Goal: Task Accomplishment & Management: Manage account settings

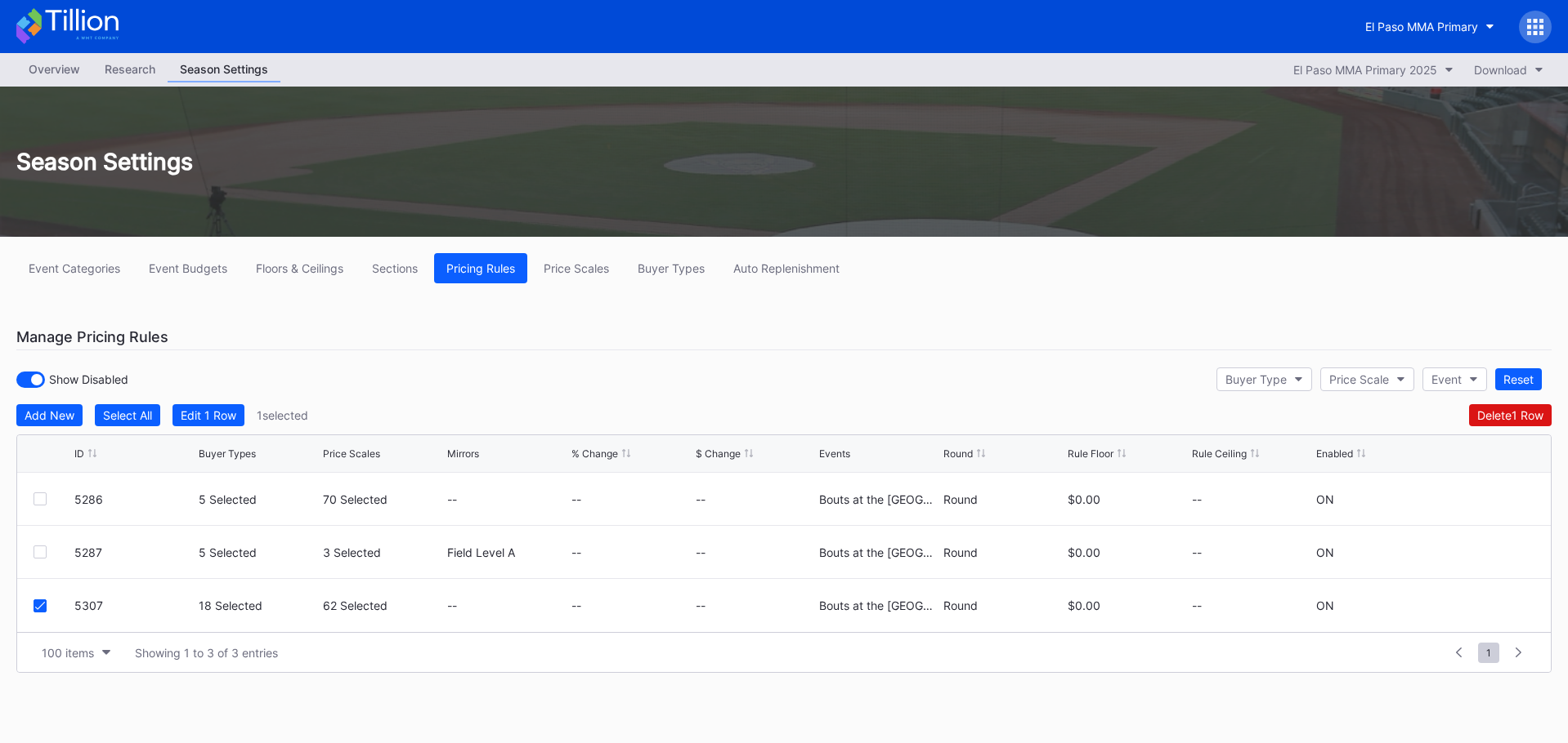
click at [93, 30] on icon at bounding box center [67, 26] width 103 height 36
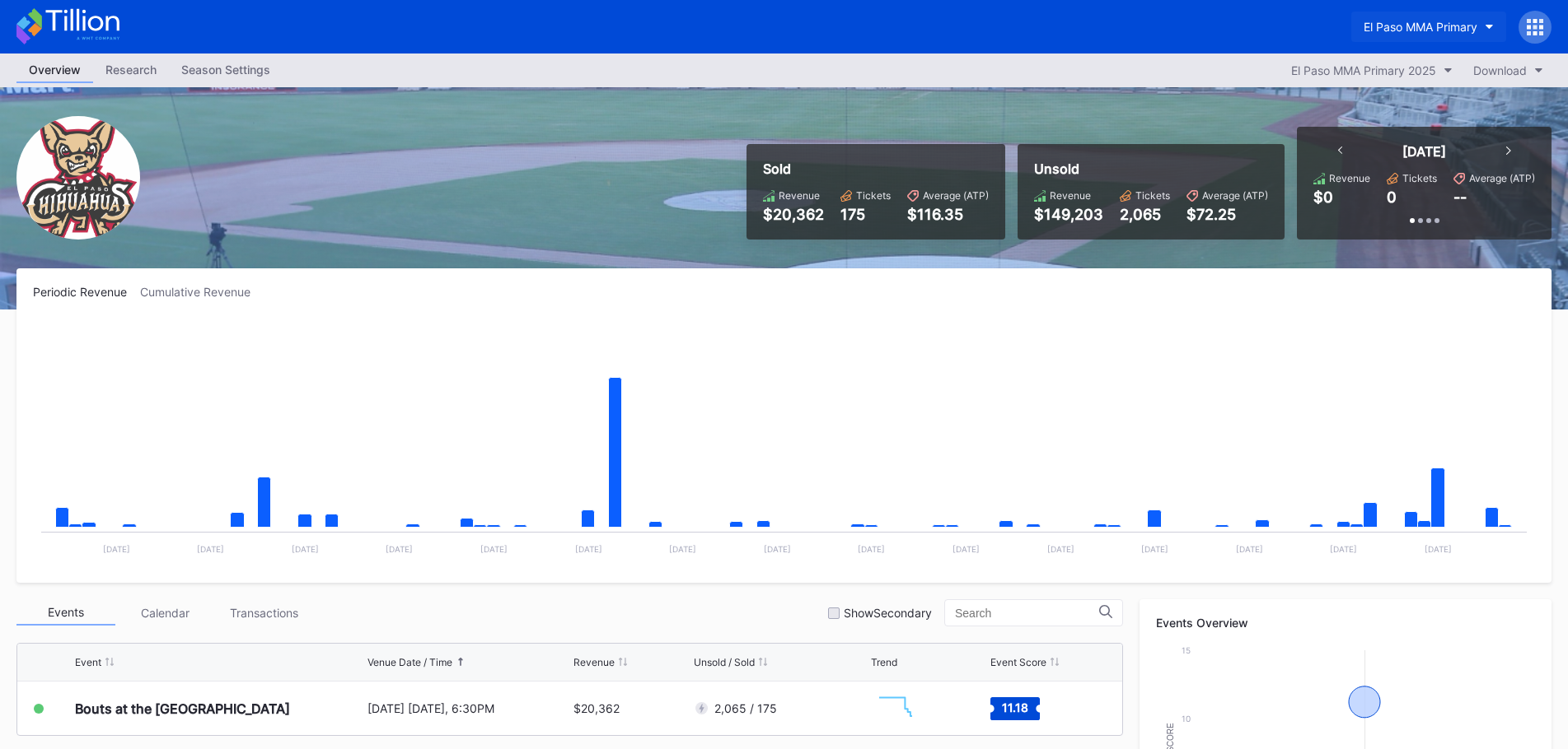
click at [1441, 36] on button "El Paso MMA Primary" at bounding box center [1428, 26] width 155 height 31
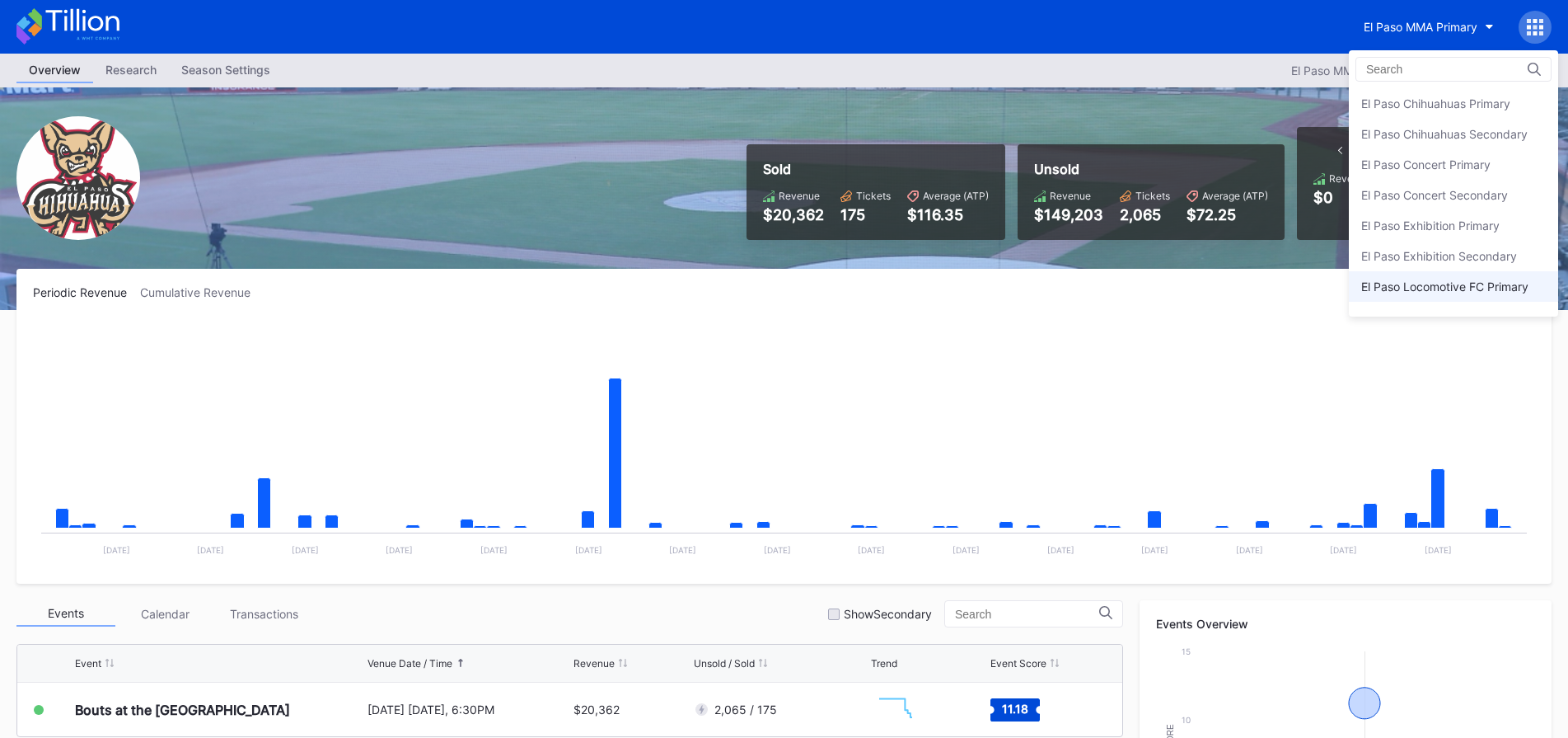
click at [1453, 290] on div "El Paso Locomotive FC Primary" at bounding box center [1445, 286] width 167 height 14
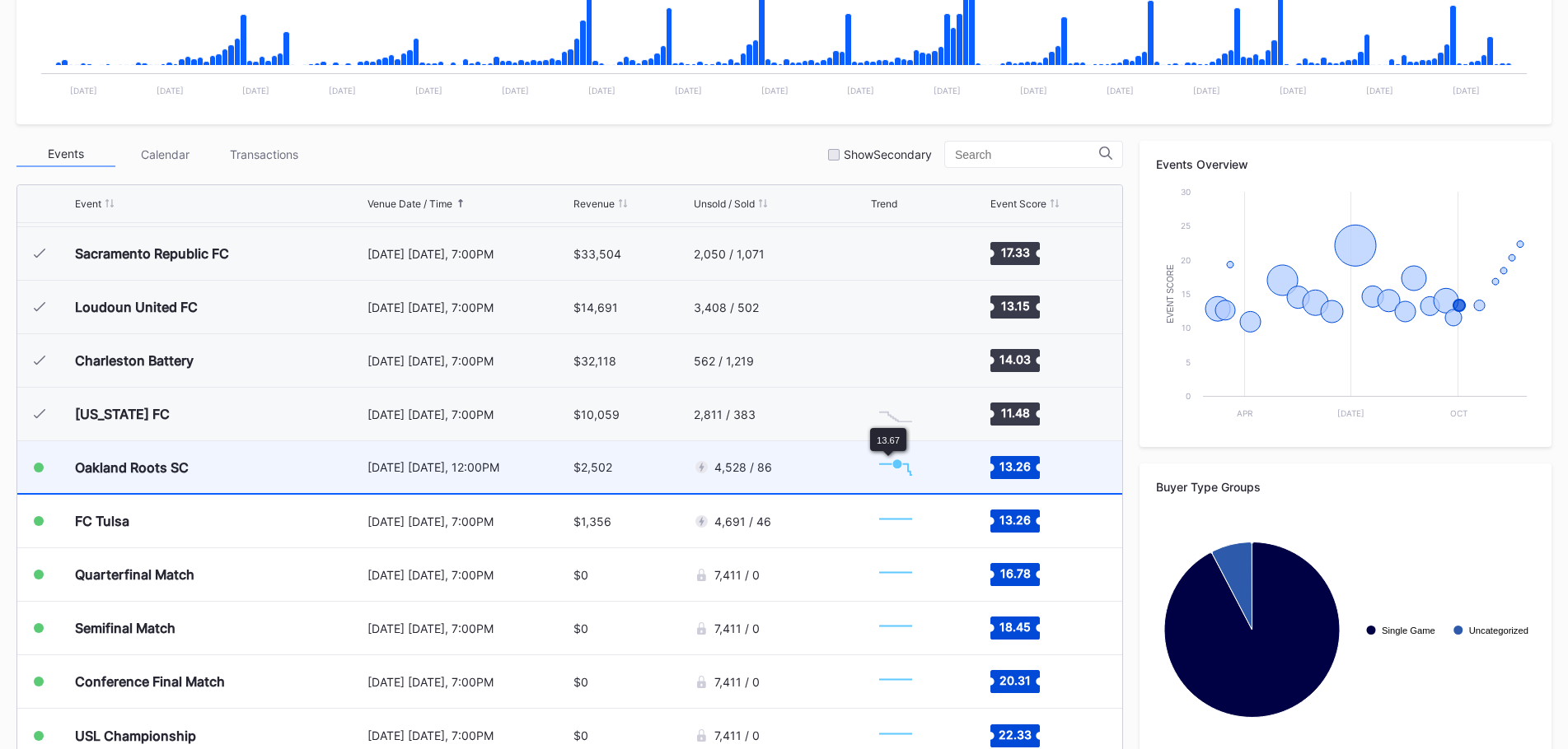
scroll to position [496, 0]
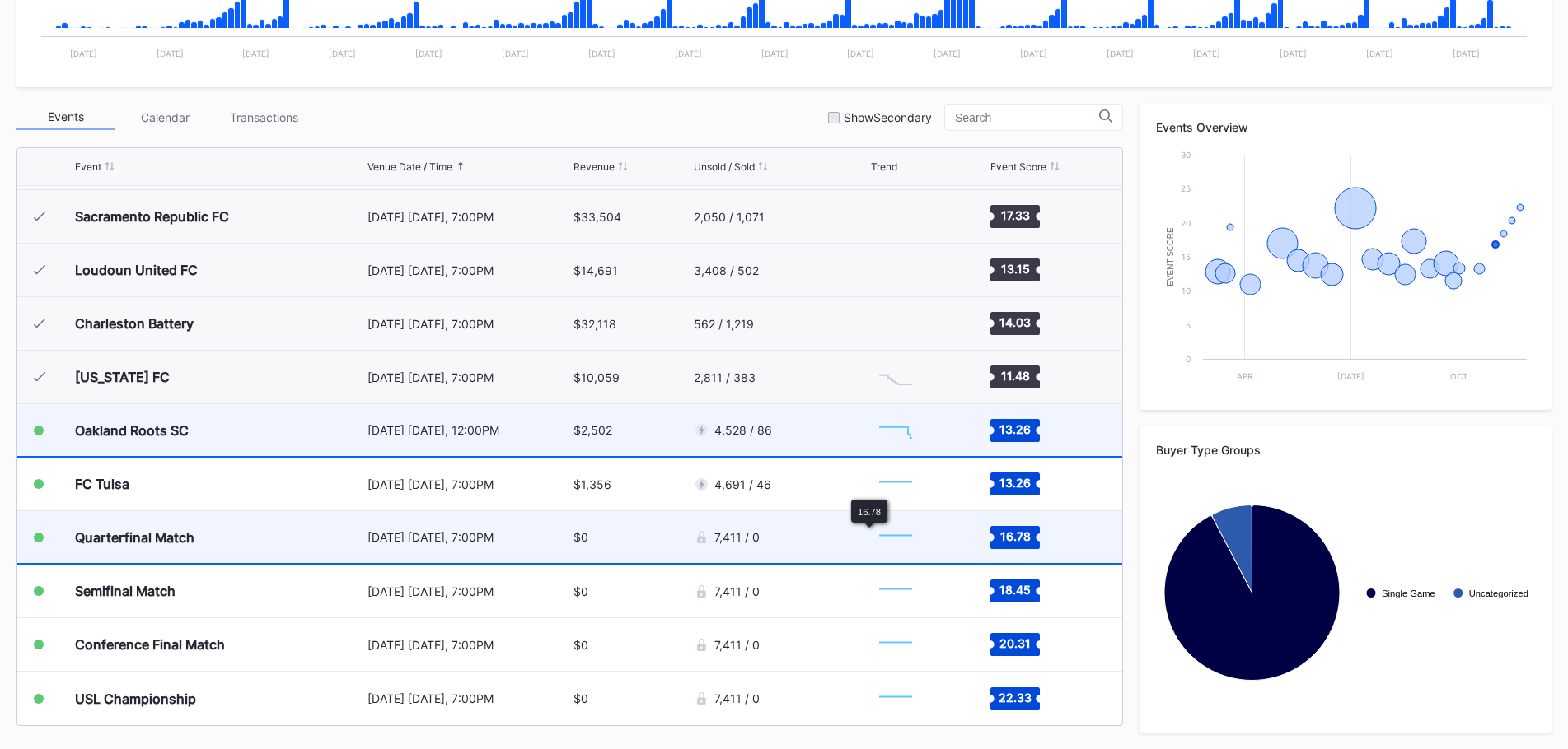
click at [851, 543] on div "7,411 / 0" at bounding box center [780, 537] width 173 height 52
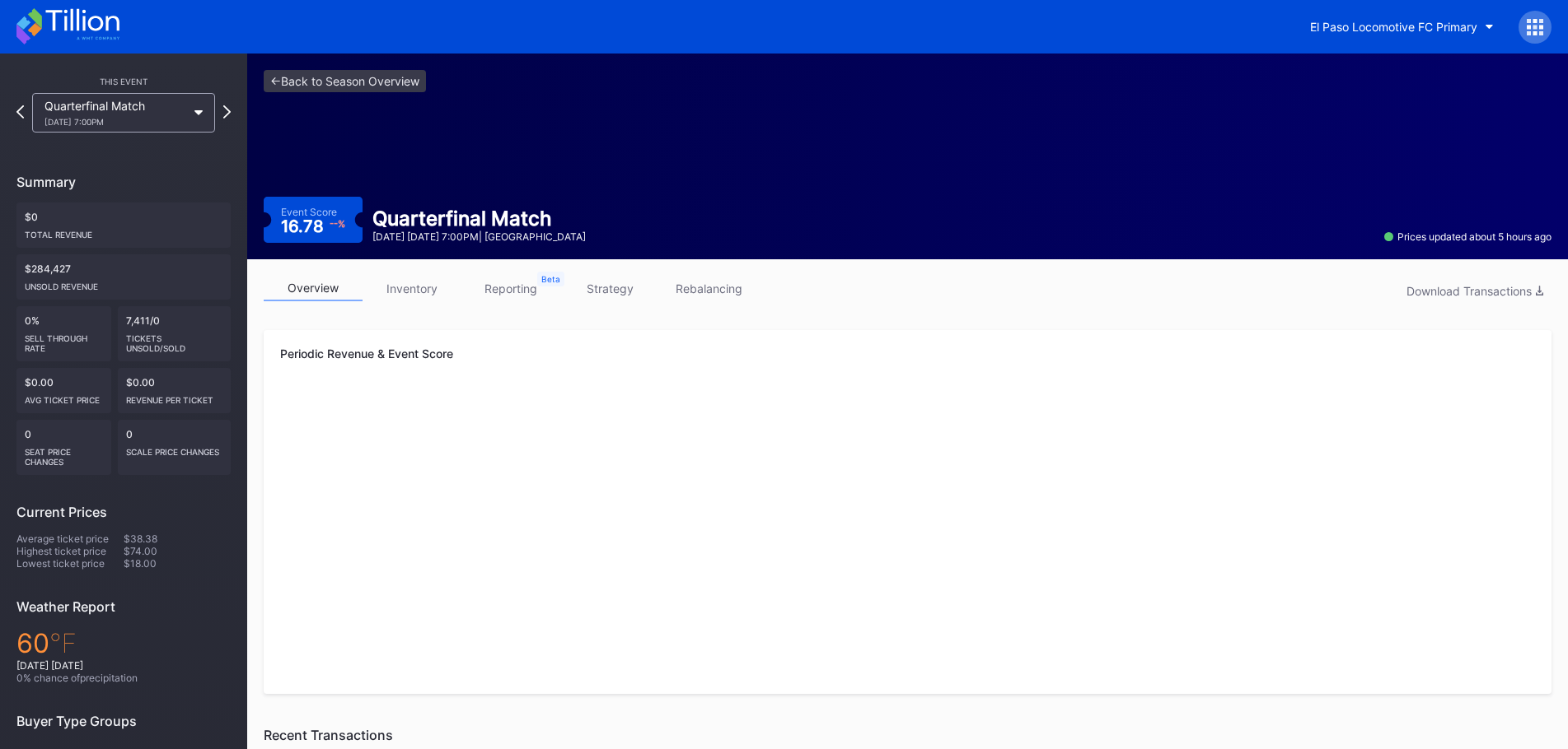
click at [627, 295] on link "strategy" at bounding box center [610, 289] width 99 height 26
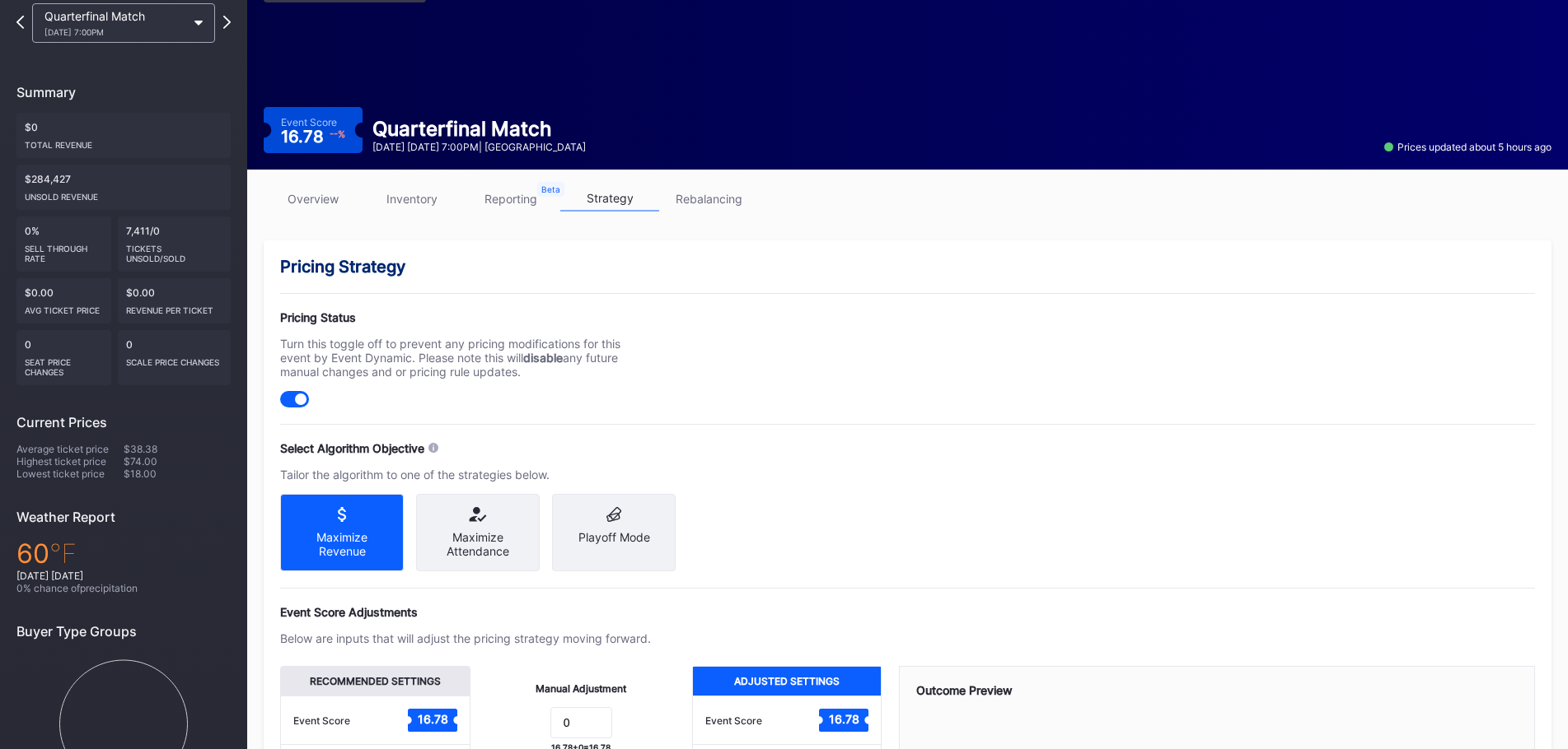
scroll to position [329, 0]
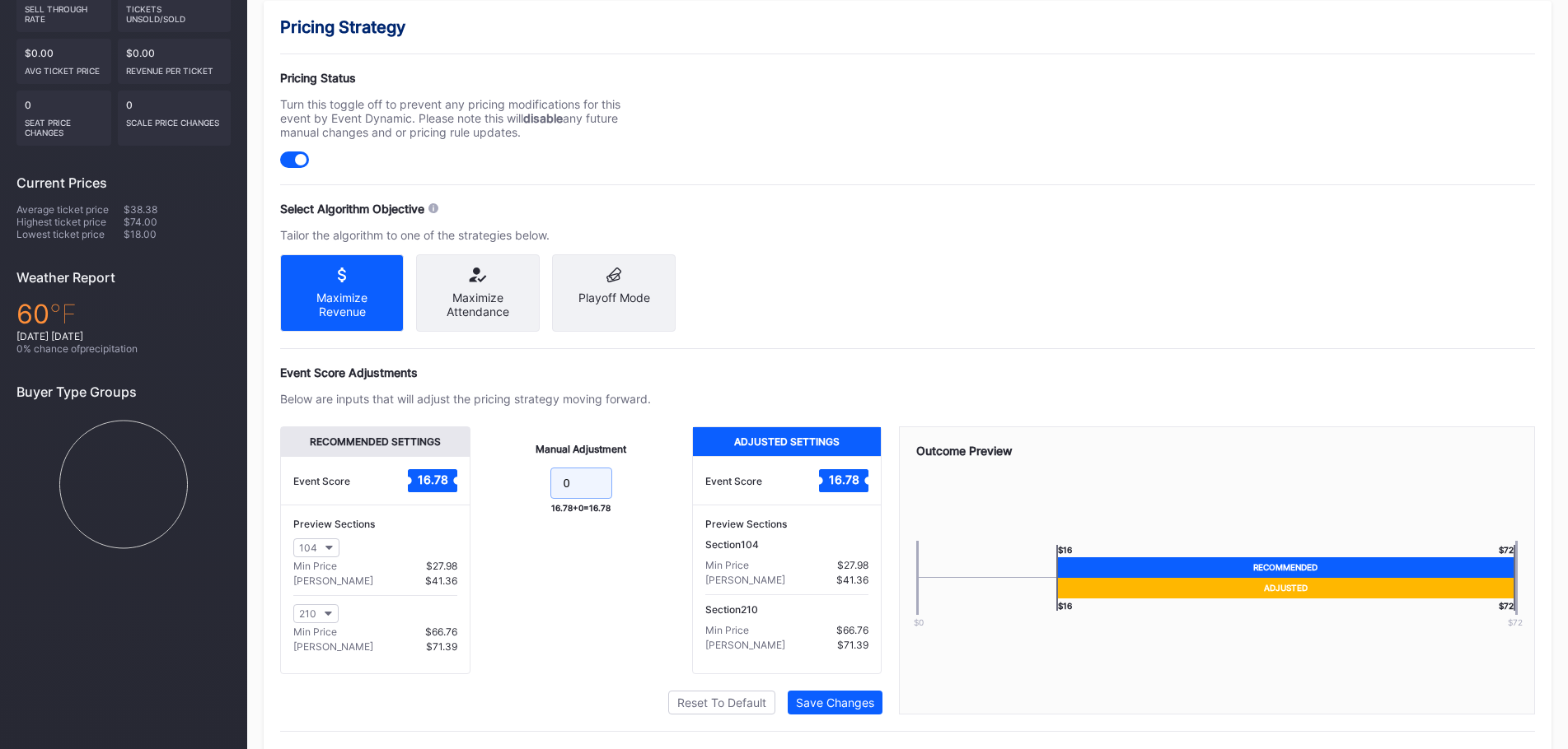
click at [610, 499] on input "0" at bounding box center [581, 484] width 62 height 31
type input "-2"
click at [792, 715] on button "Save Changes" at bounding box center [834, 703] width 95 height 24
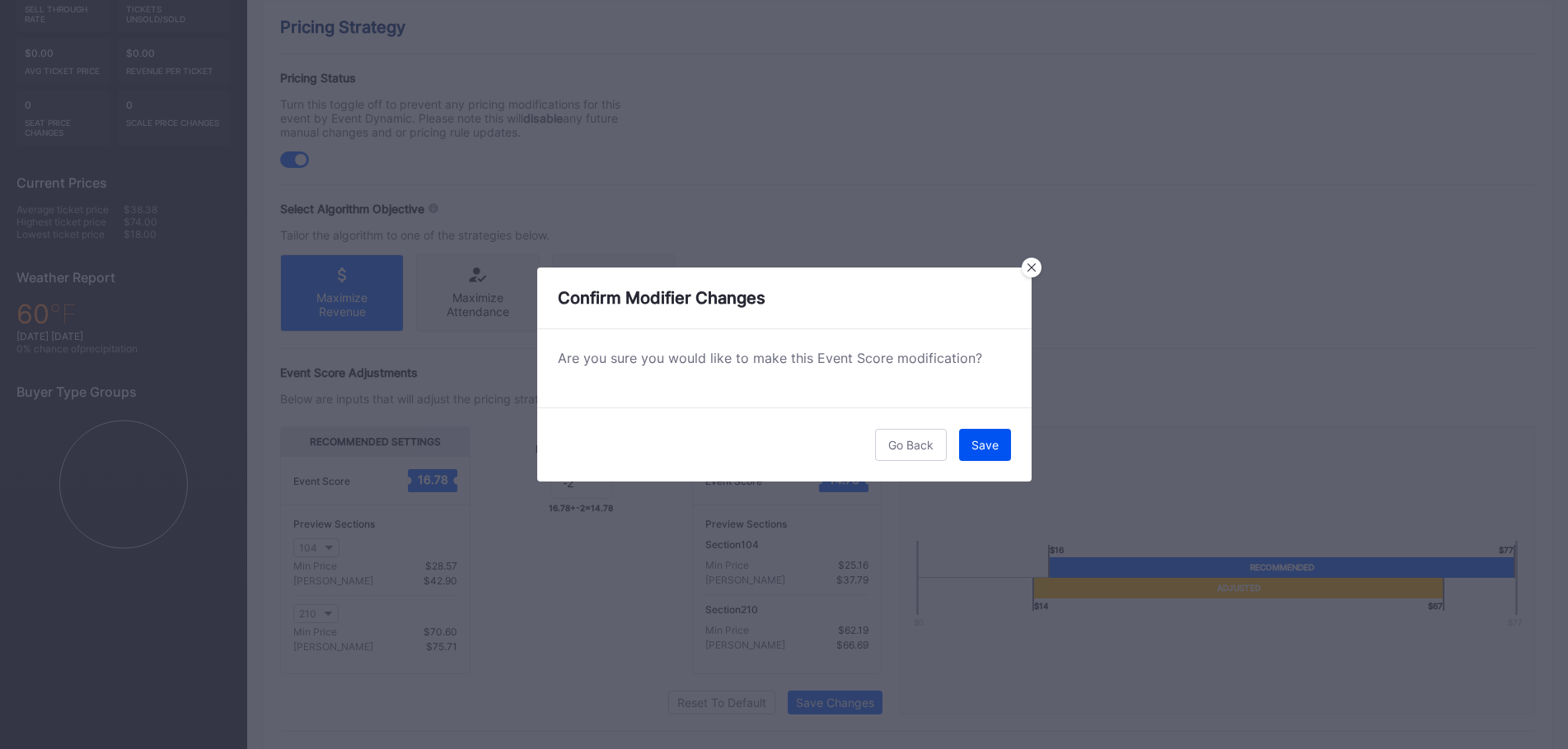
click at [986, 445] on div "Save" at bounding box center [984, 445] width 27 height 14
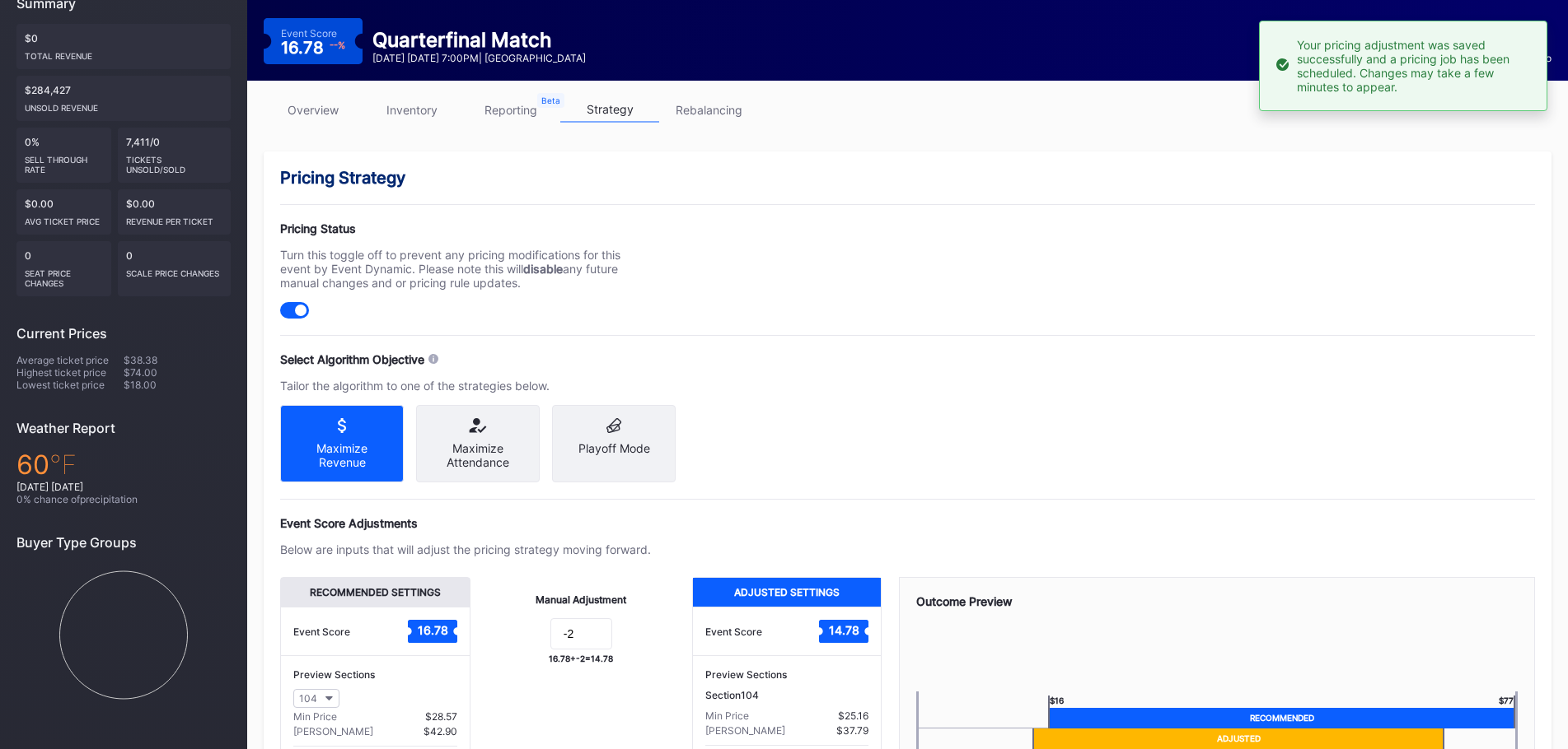
scroll to position [0, 0]
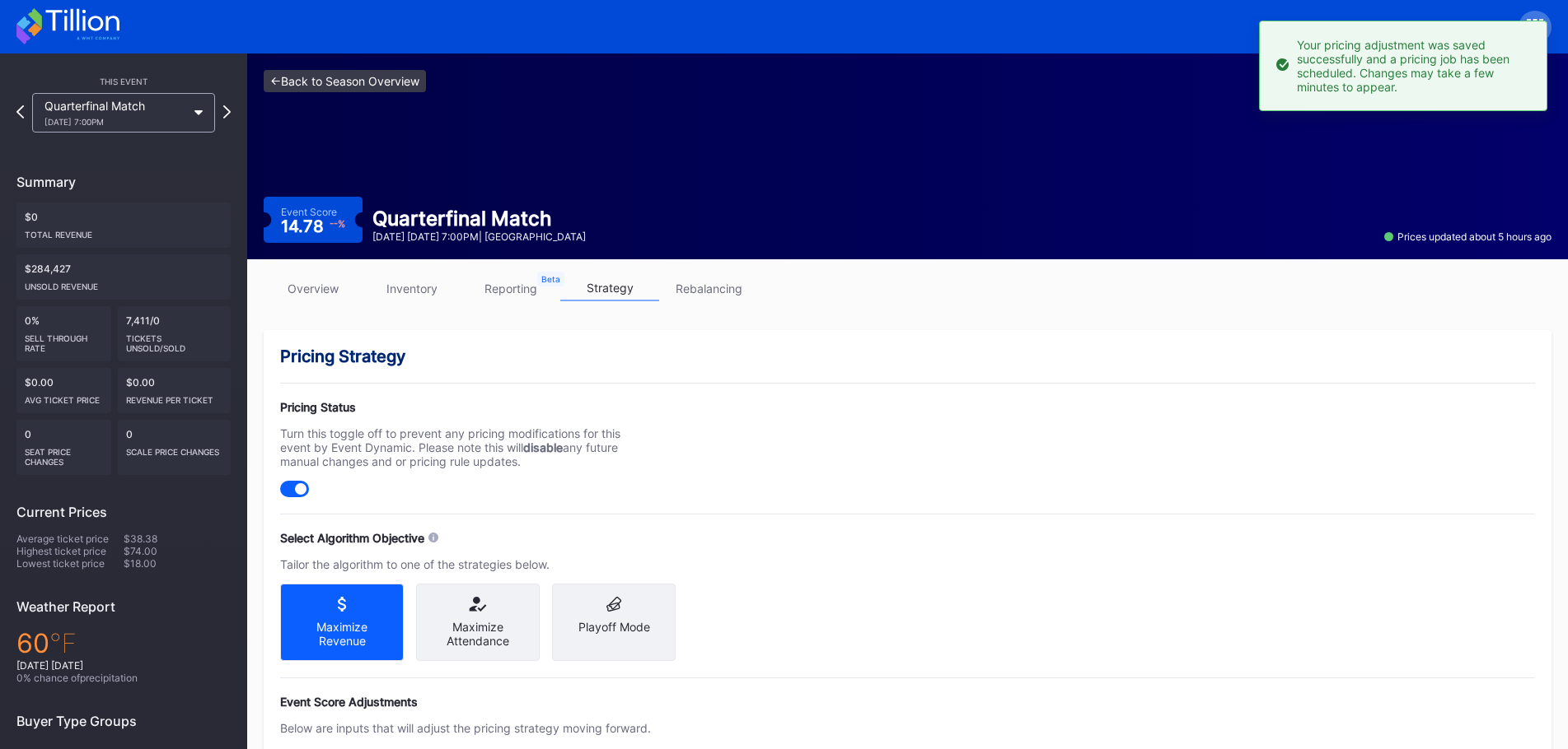
click at [280, 84] on link "<- Back to Season Overview" at bounding box center [345, 81] width 162 height 22
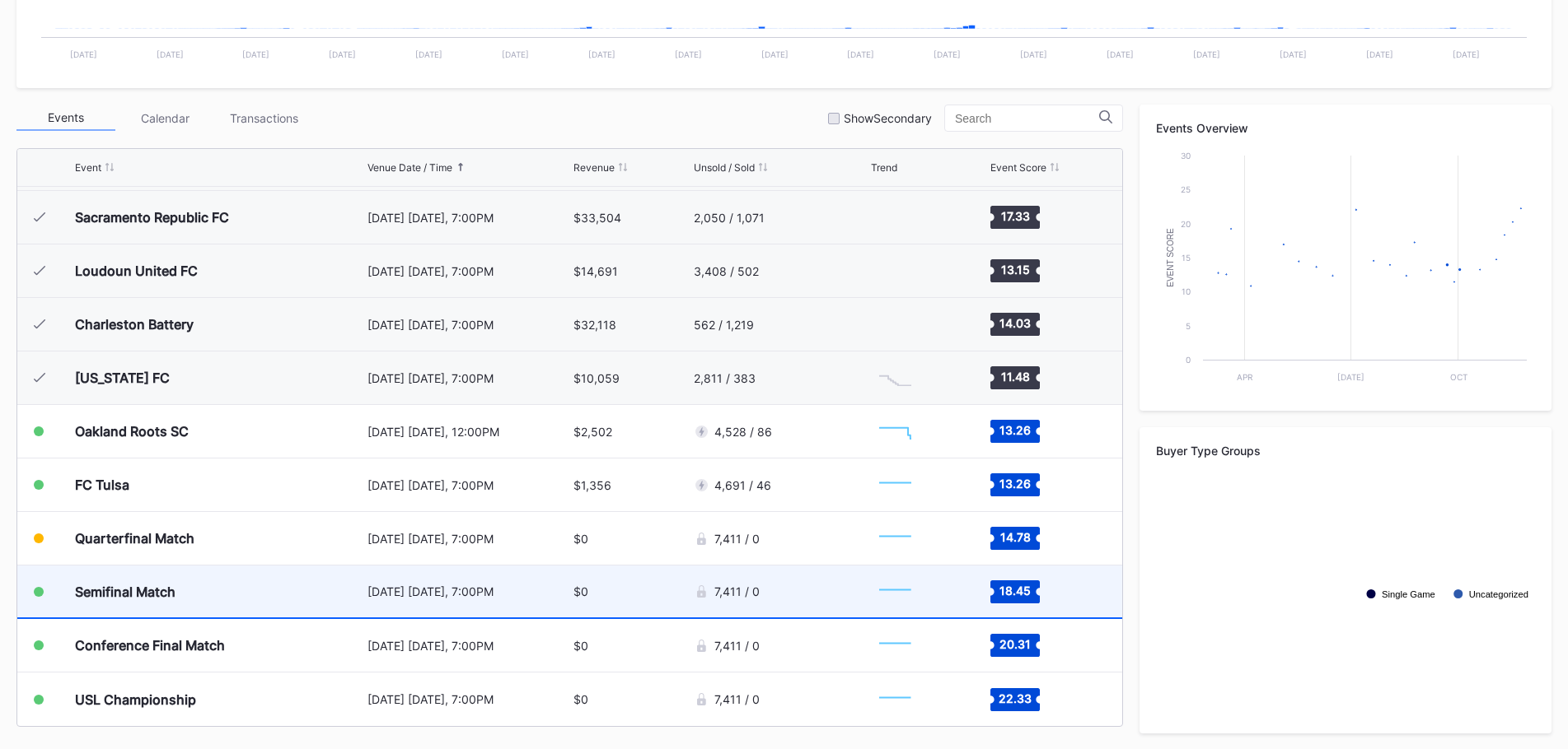
scroll to position [496, 0]
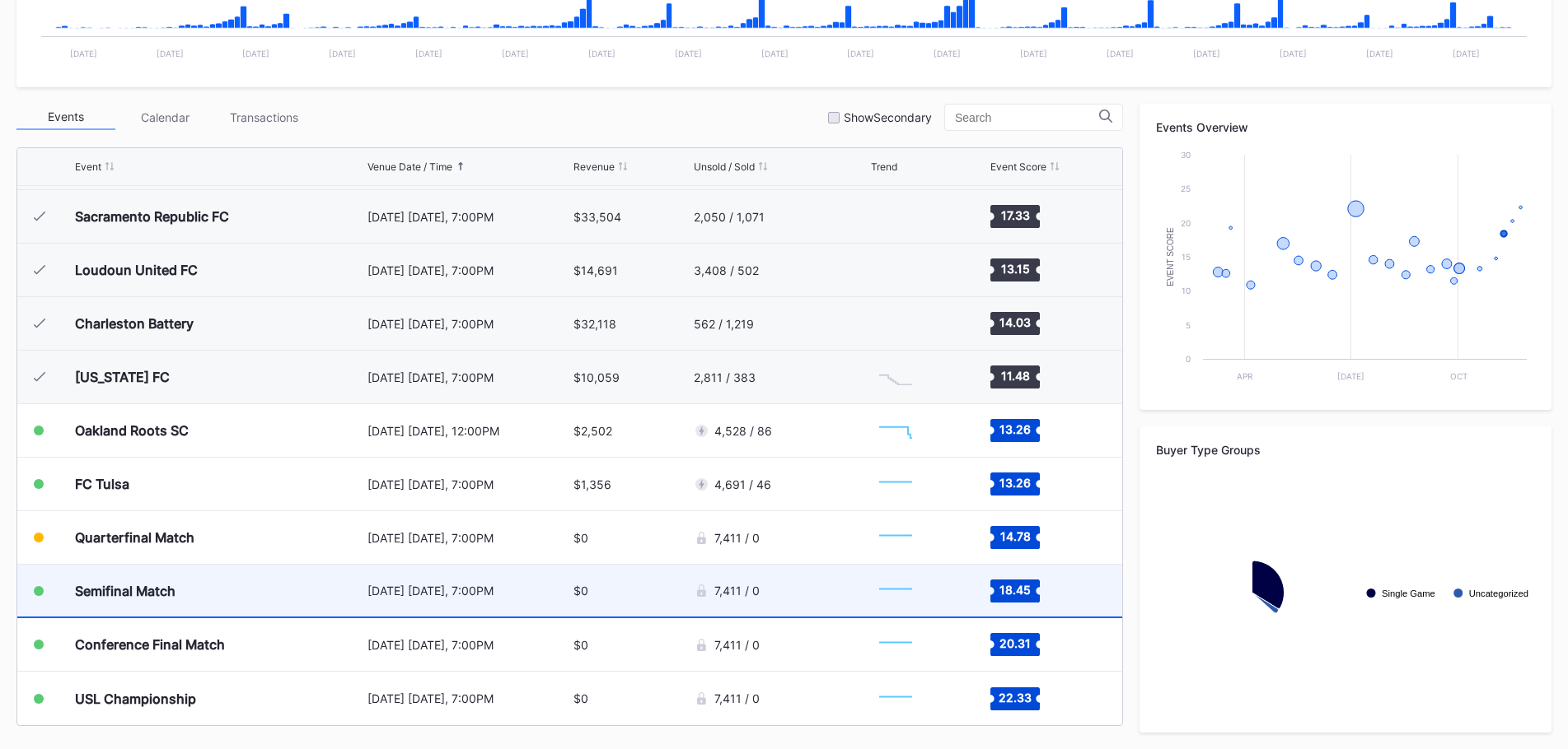
click at [724, 583] on div "7,411 / 0" at bounding box center [727, 591] width 66 height 17
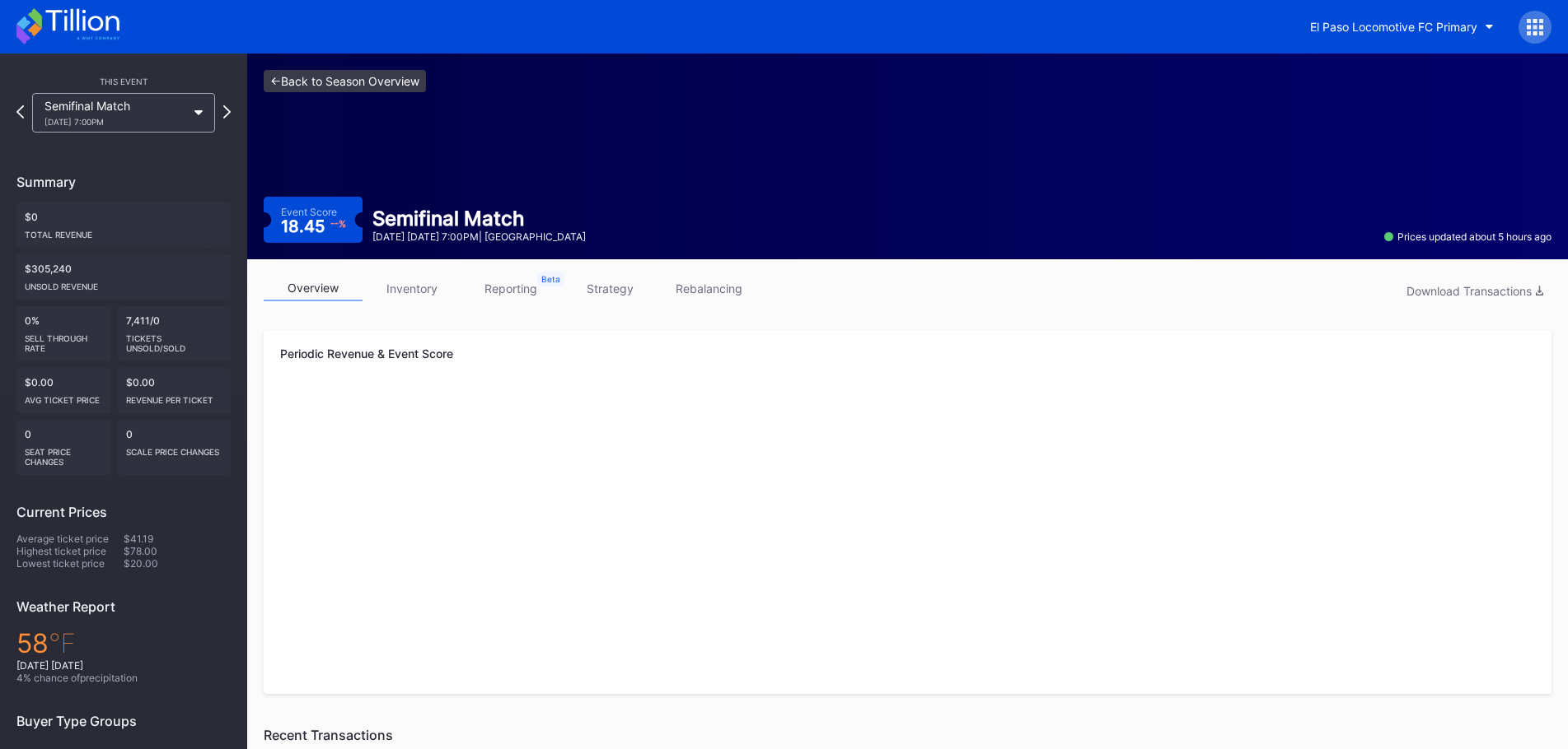
click at [414, 82] on link "<- Back to Season Overview" at bounding box center [345, 81] width 162 height 22
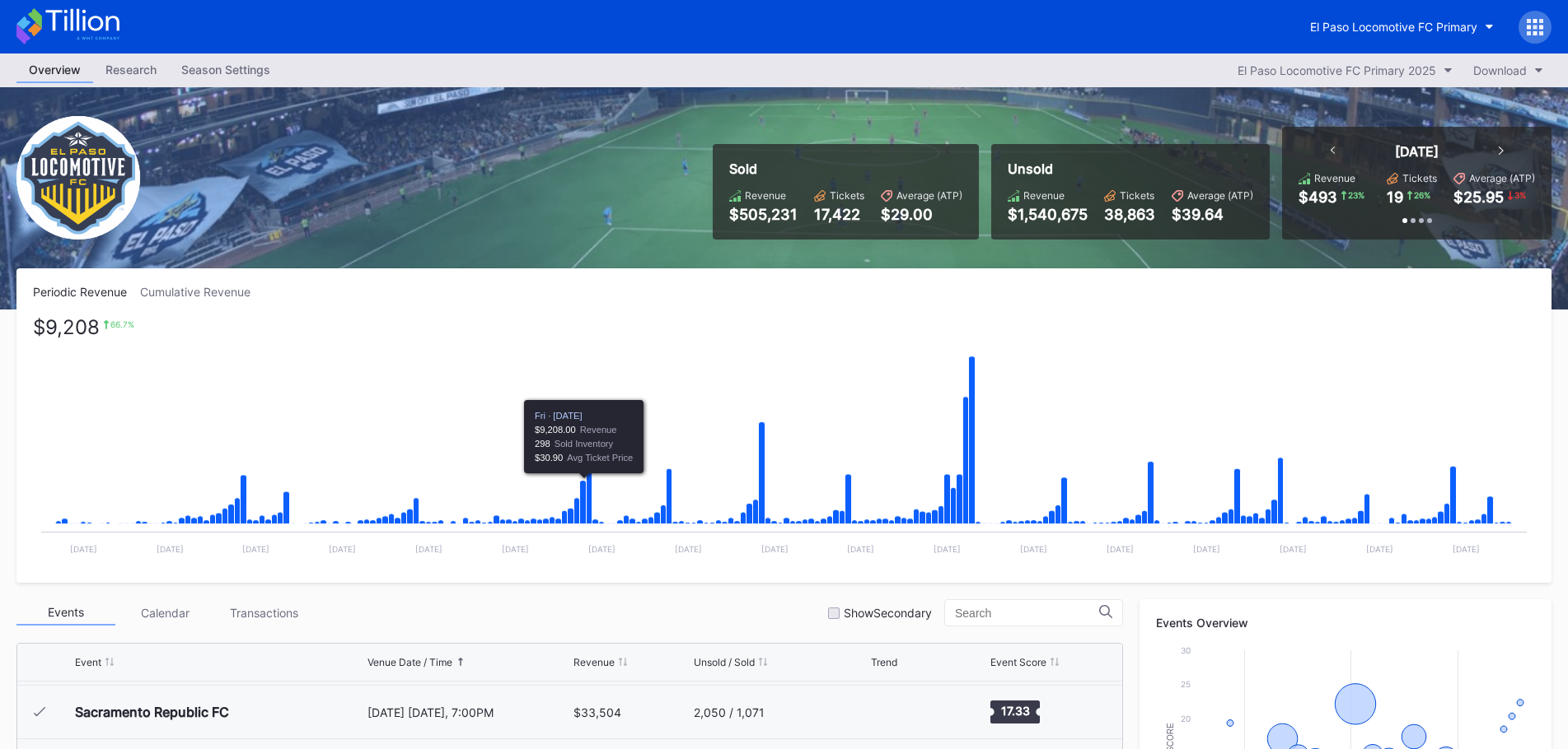
scroll to position [496, 0]
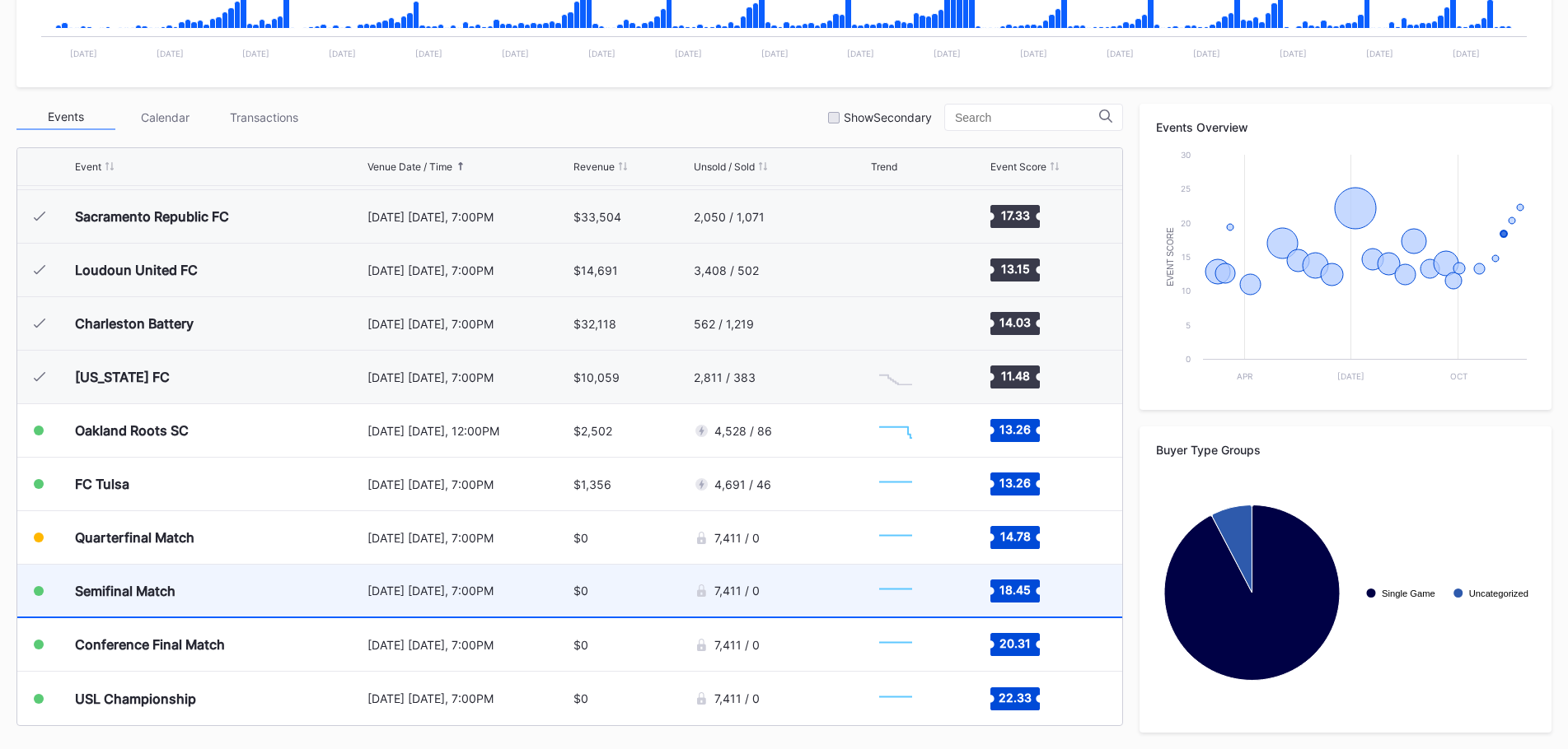
click at [643, 584] on div "$0" at bounding box center [630, 590] width 115 height 52
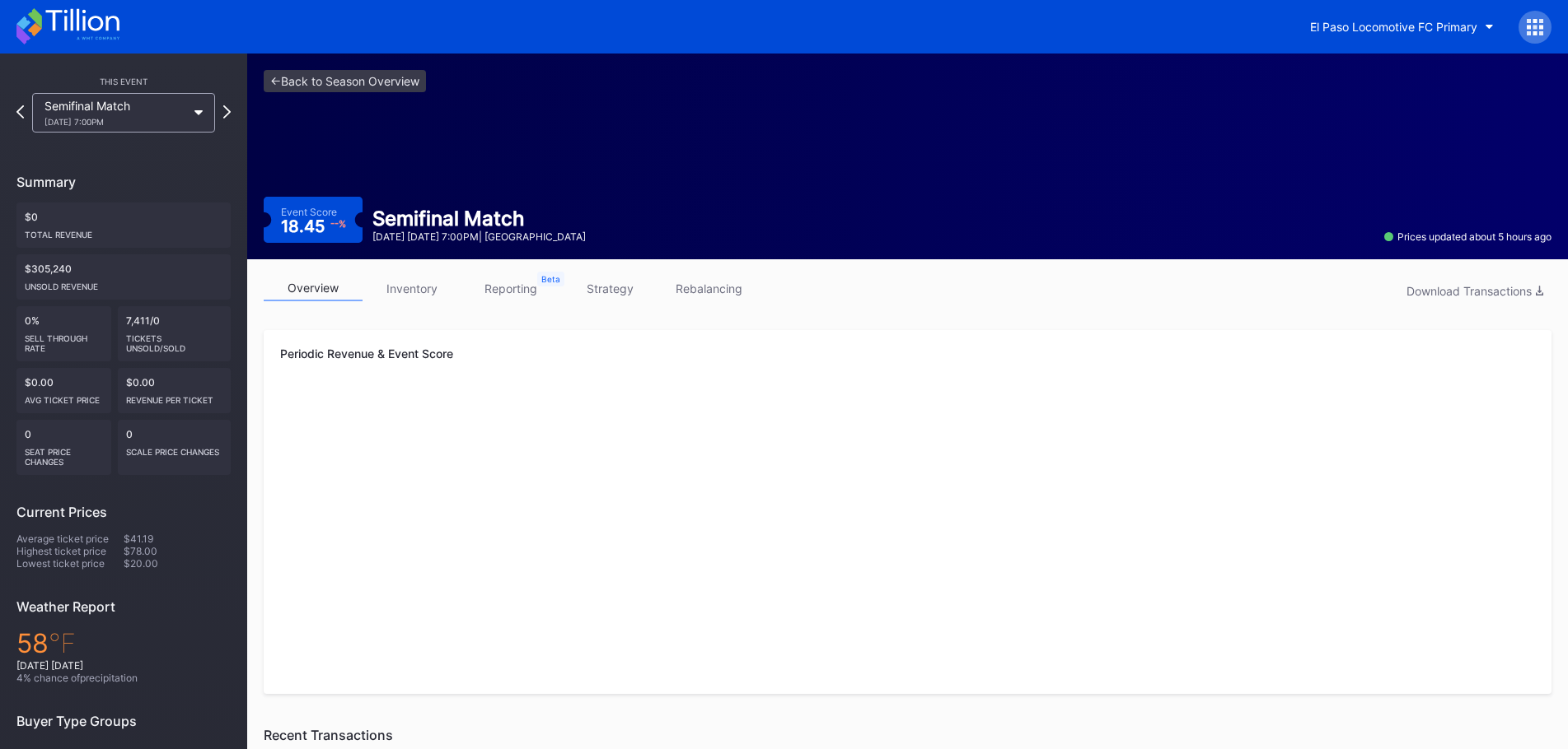
click at [598, 294] on link "strategy" at bounding box center [610, 289] width 99 height 26
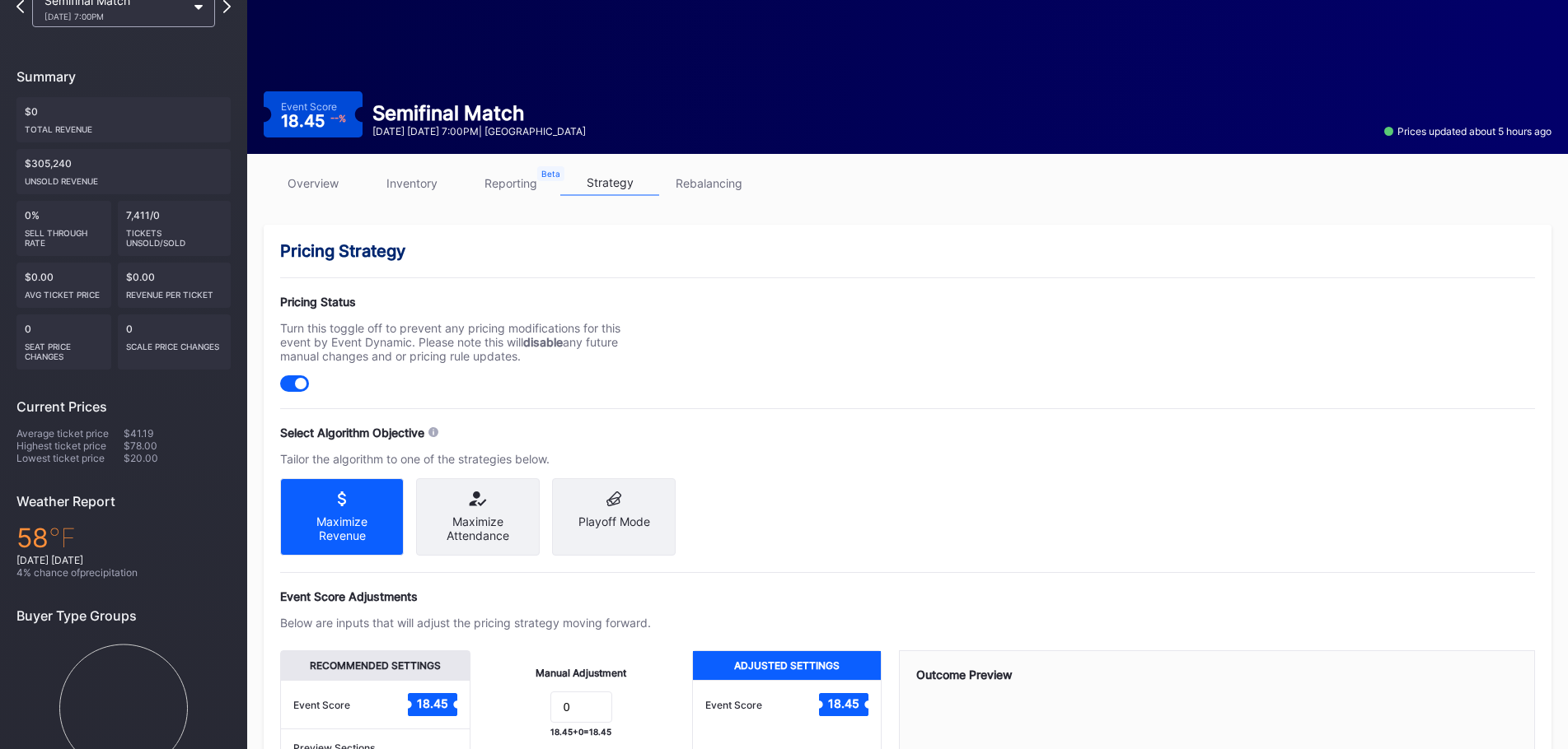
scroll to position [216, 0]
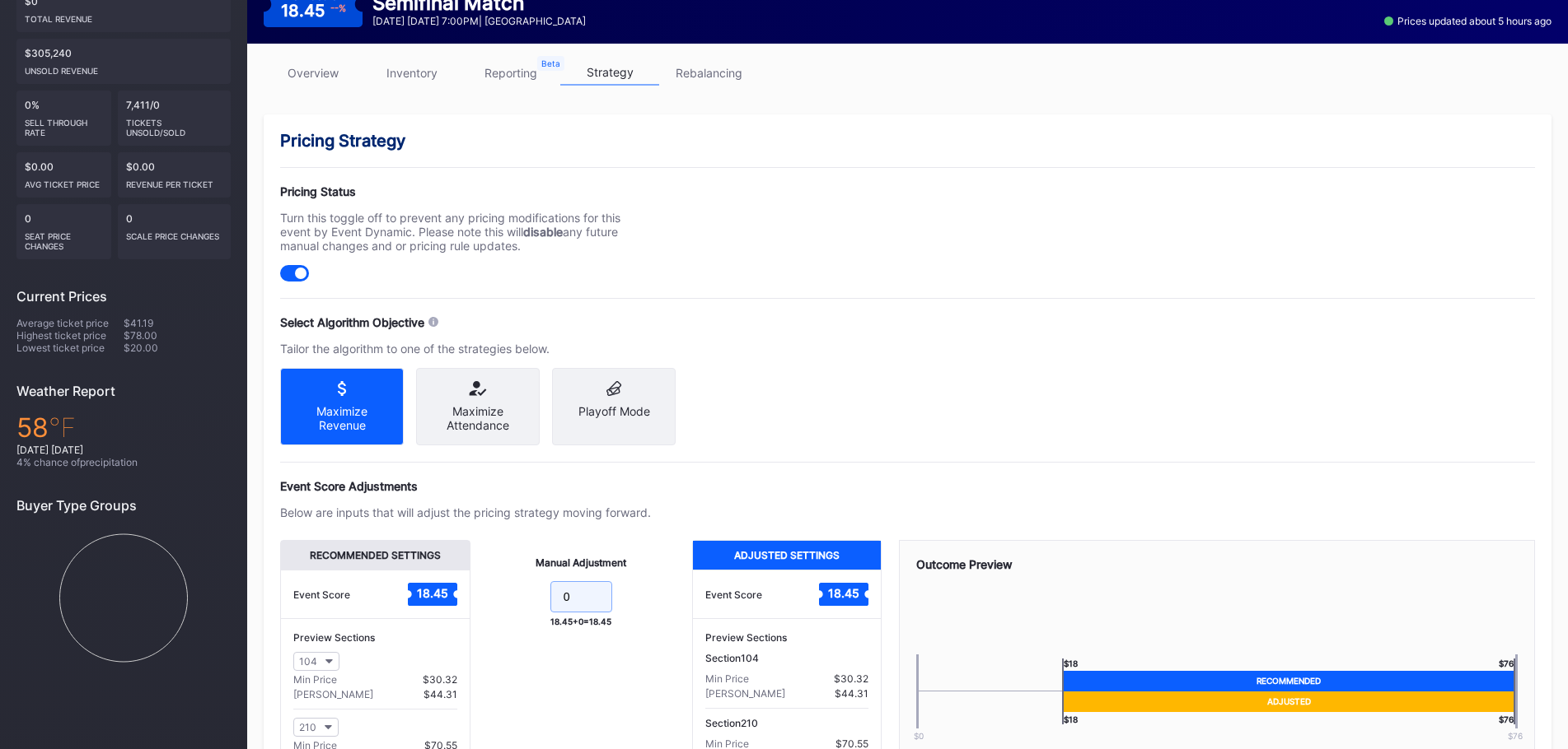
click at [602, 613] on input "0" at bounding box center [581, 597] width 62 height 31
click at [601, 613] on input "0" at bounding box center [581, 597] width 62 height 31
type input "-2"
click at [958, 374] on div "Pricing Strategy Pricing Status Turn this toggle off to prevent any pricing mod…" at bounding box center [907, 496] width 1288 height 764
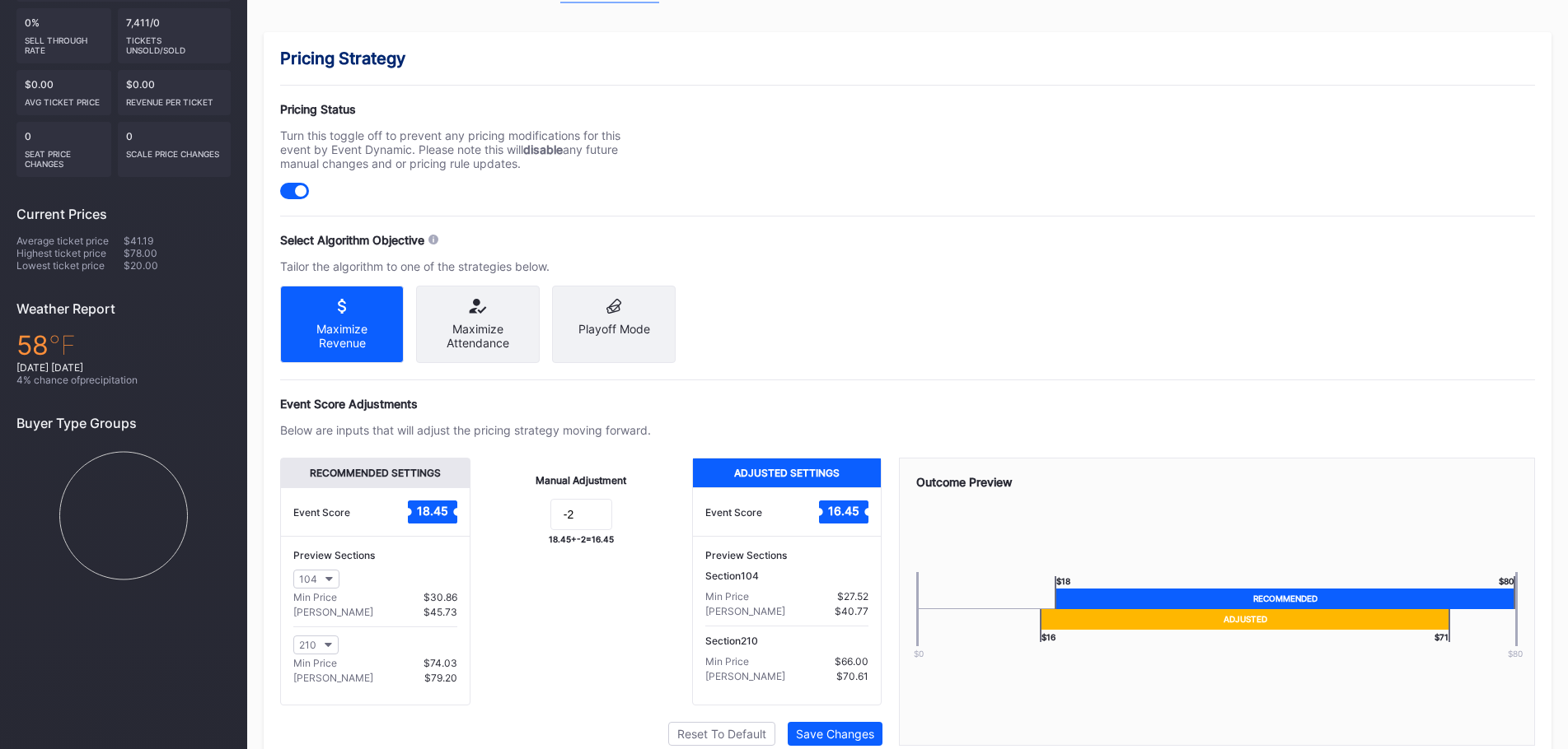
scroll to position [375, 0]
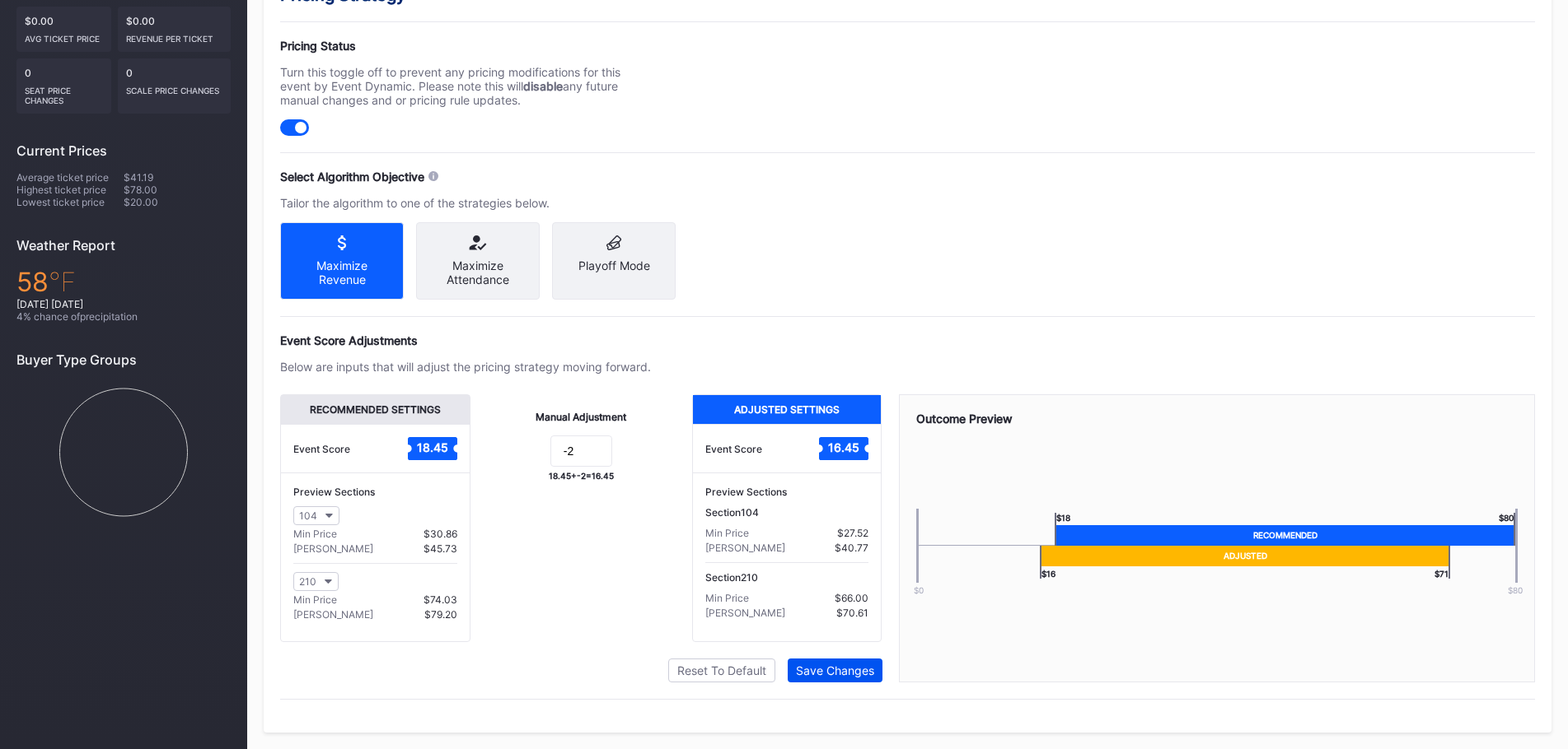
click at [823, 672] on div "Save Changes" at bounding box center [834, 670] width 79 height 14
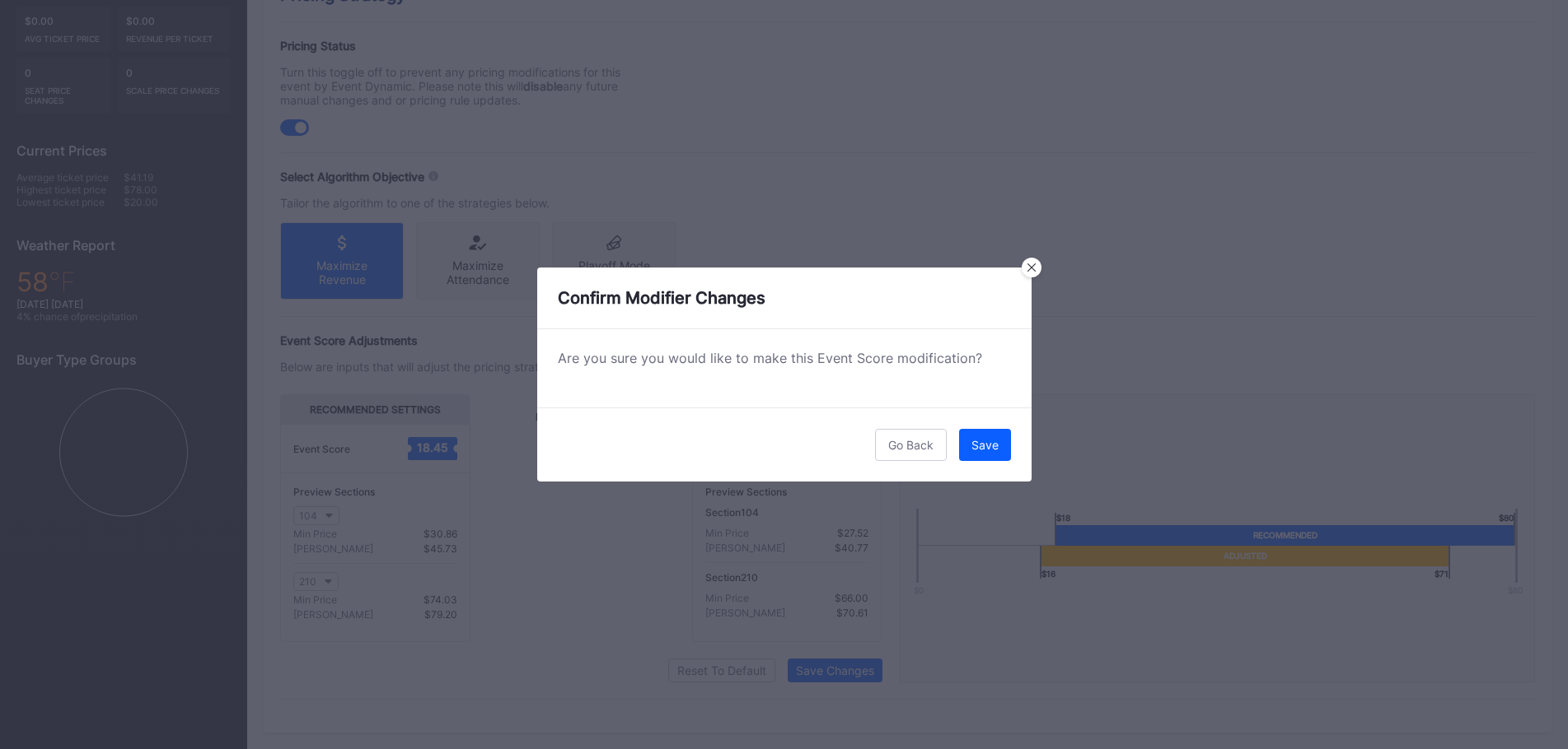
click at [1004, 427] on div "Go Back Save" at bounding box center [784, 445] width 495 height 74
click at [1003, 441] on button "Save" at bounding box center [984, 445] width 52 height 32
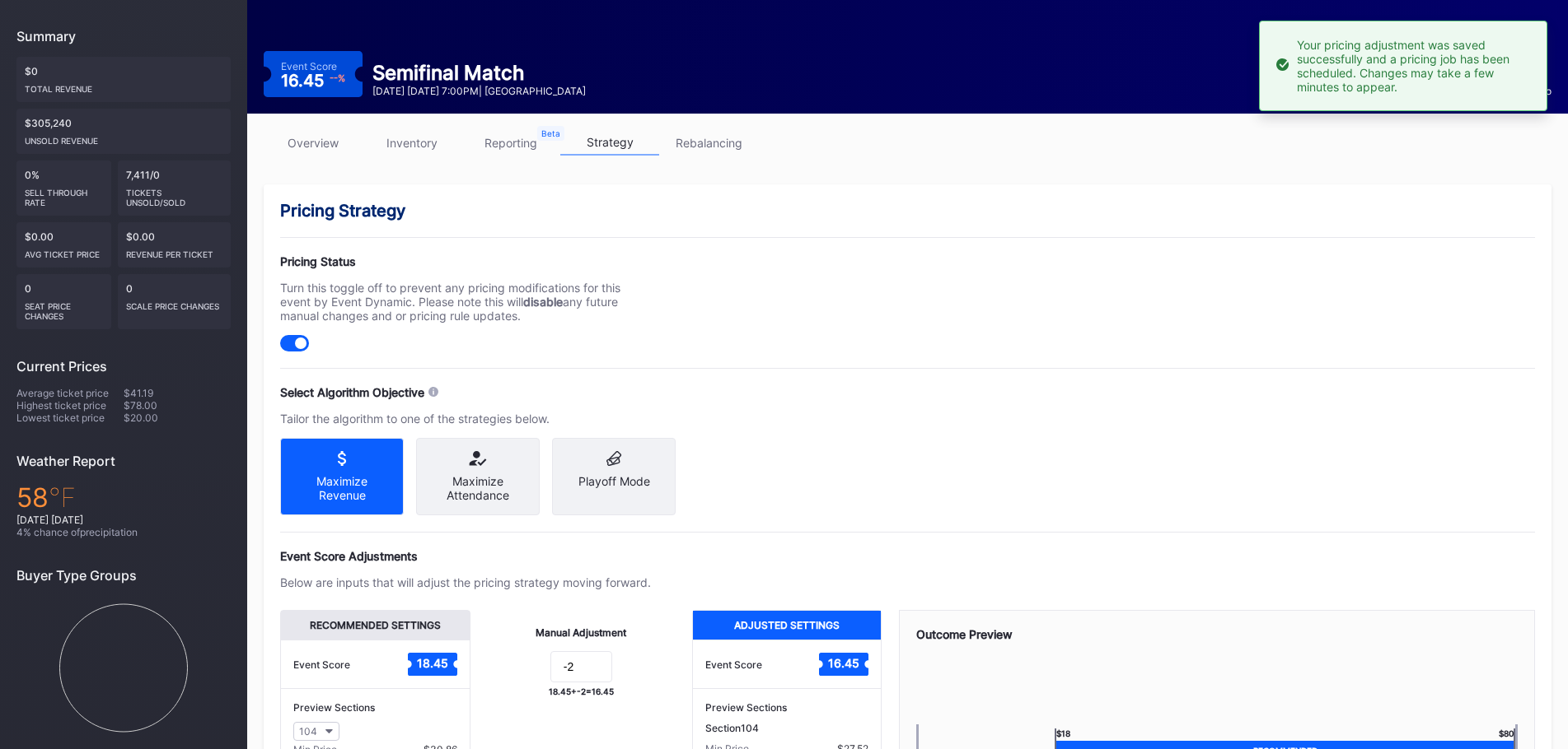
scroll to position [0, 0]
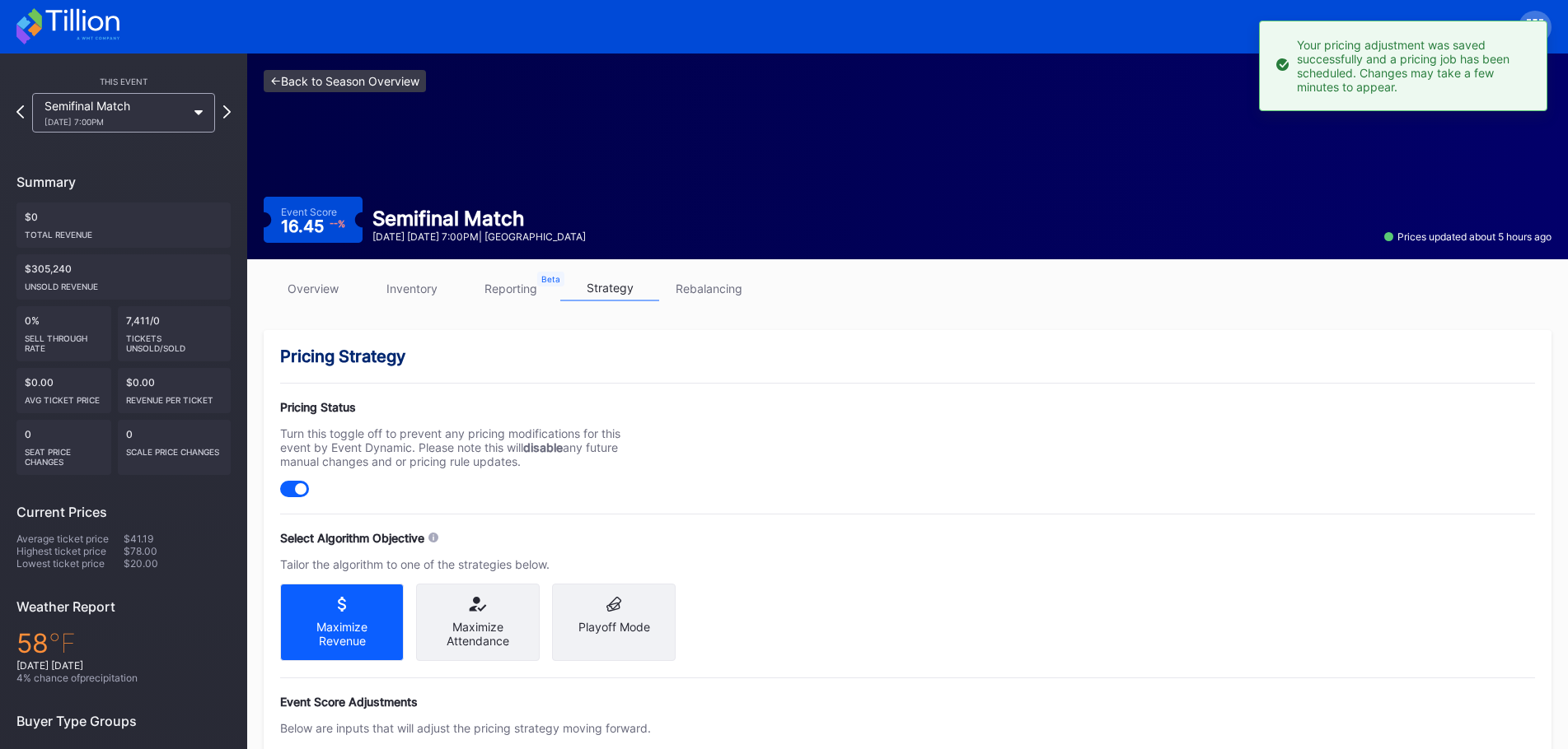
click at [318, 85] on link "<- Back to Season Overview" at bounding box center [345, 81] width 162 height 22
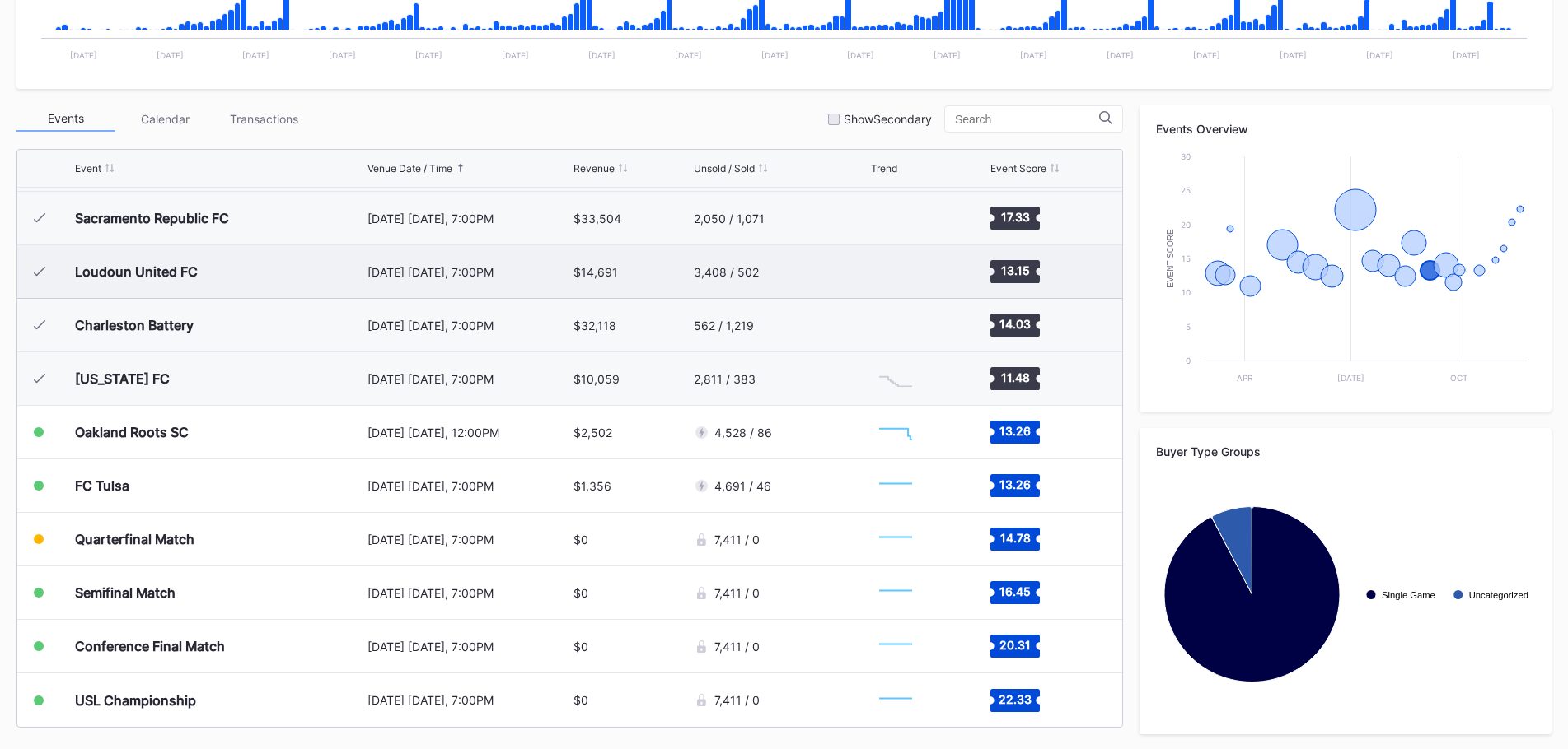
scroll to position [496, 0]
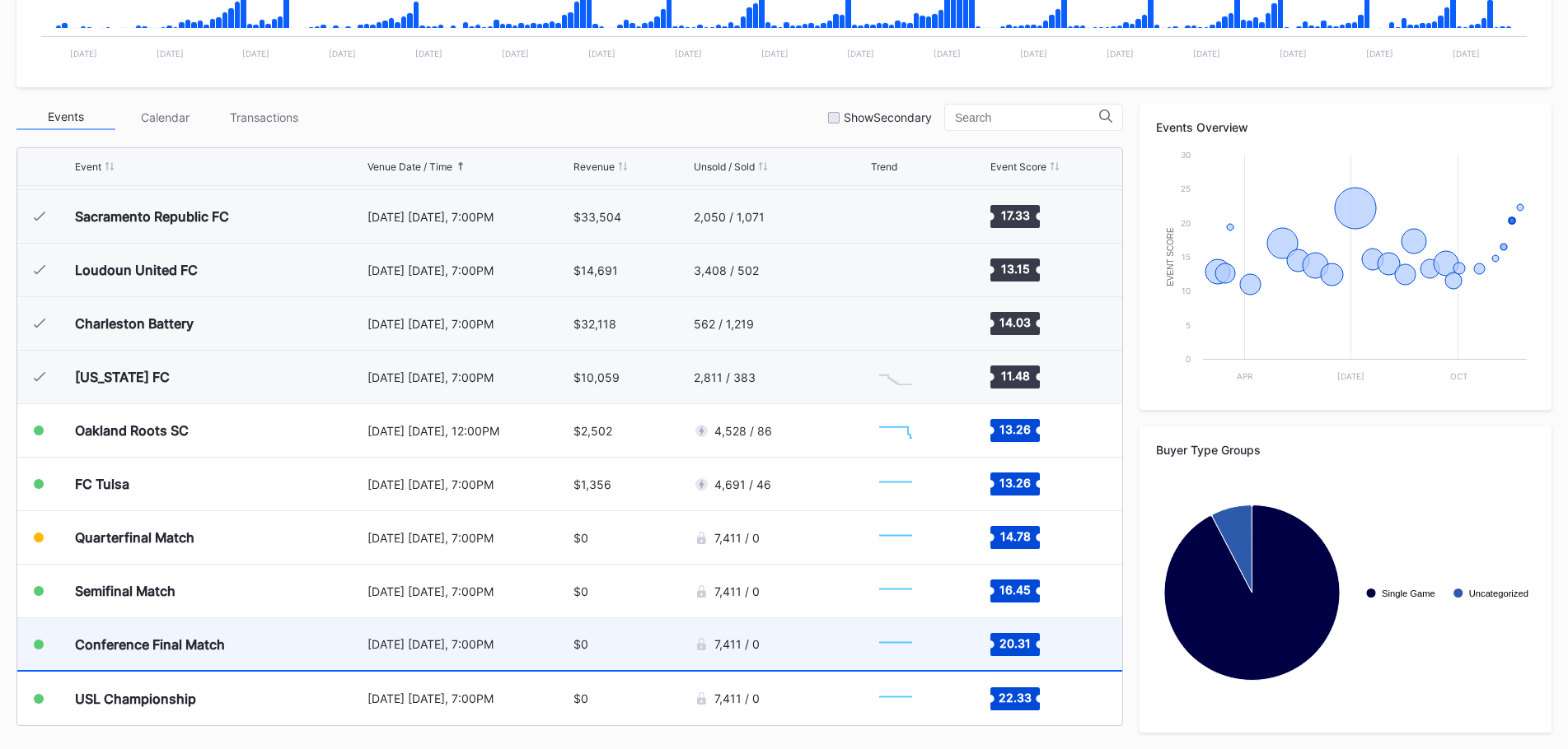
click at [299, 634] on div "Conference Final Match" at bounding box center [219, 644] width 289 height 52
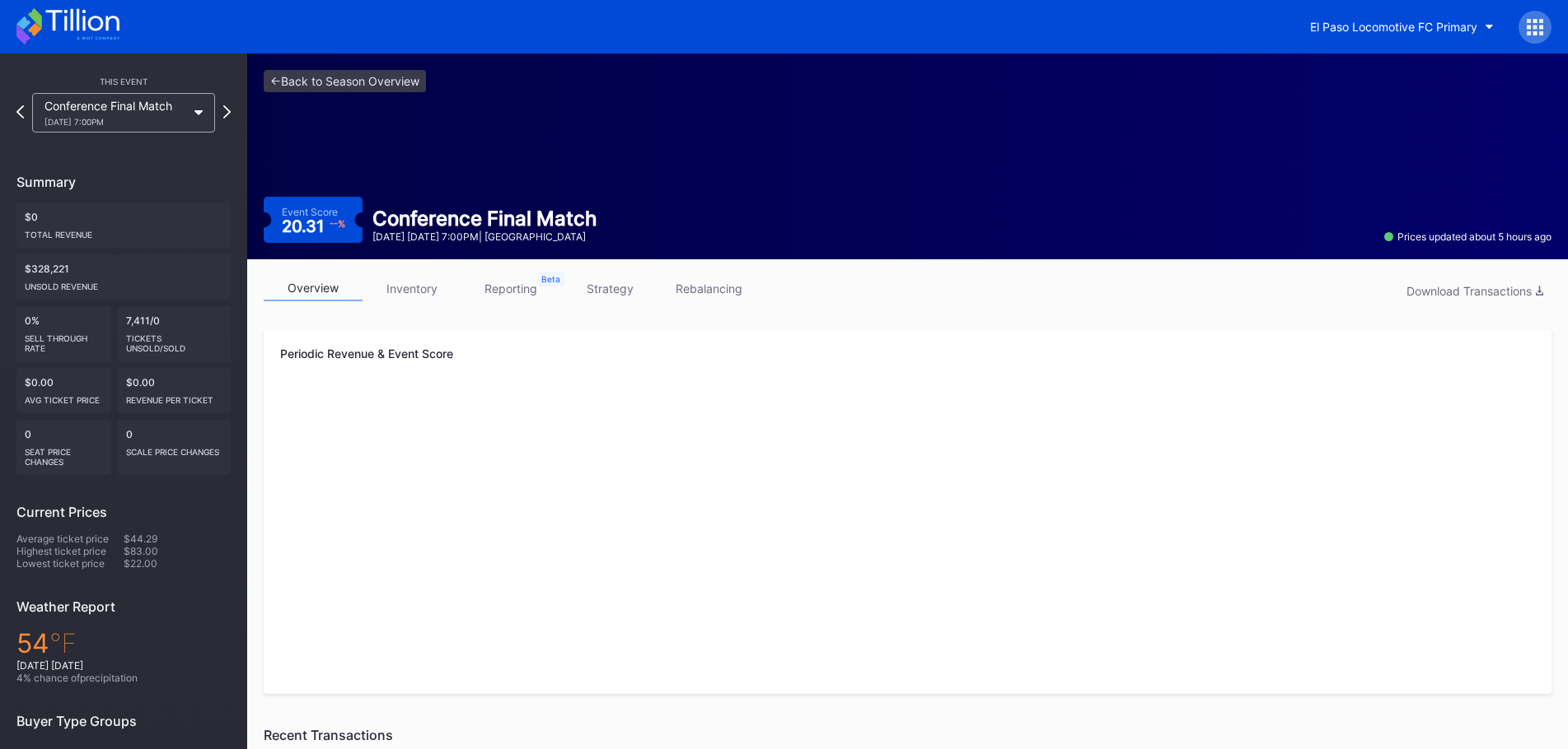
click at [616, 294] on link "strategy" at bounding box center [610, 289] width 99 height 26
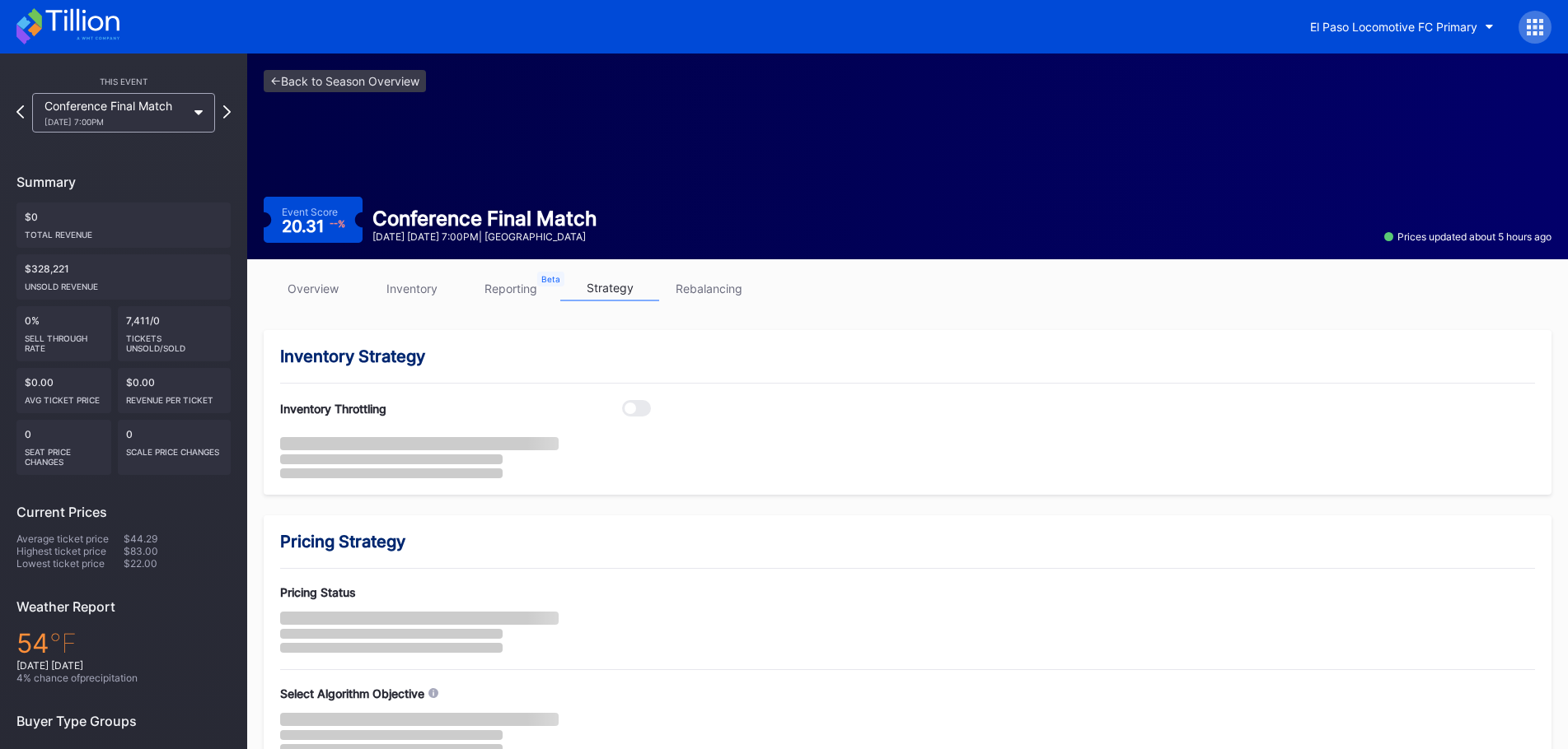
scroll to position [216, 0]
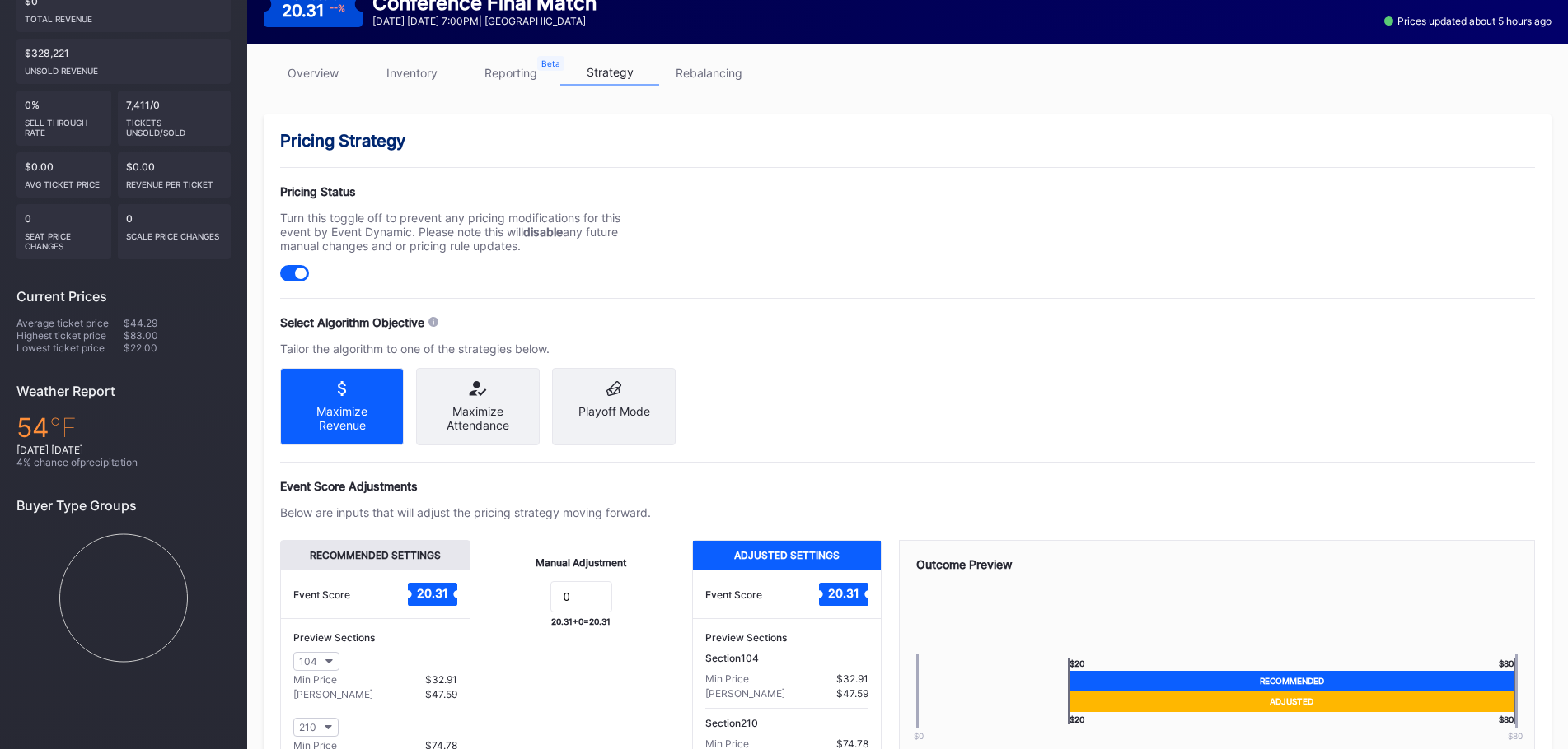
click at [612, 603] on form "0" at bounding box center [581, 599] width 189 height 36
click at [586, 613] on input "0" at bounding box center [581, 597] width 62 height 31
click at [585, 613] on input "0" at bounding box center [581, 597] width 62 height 31
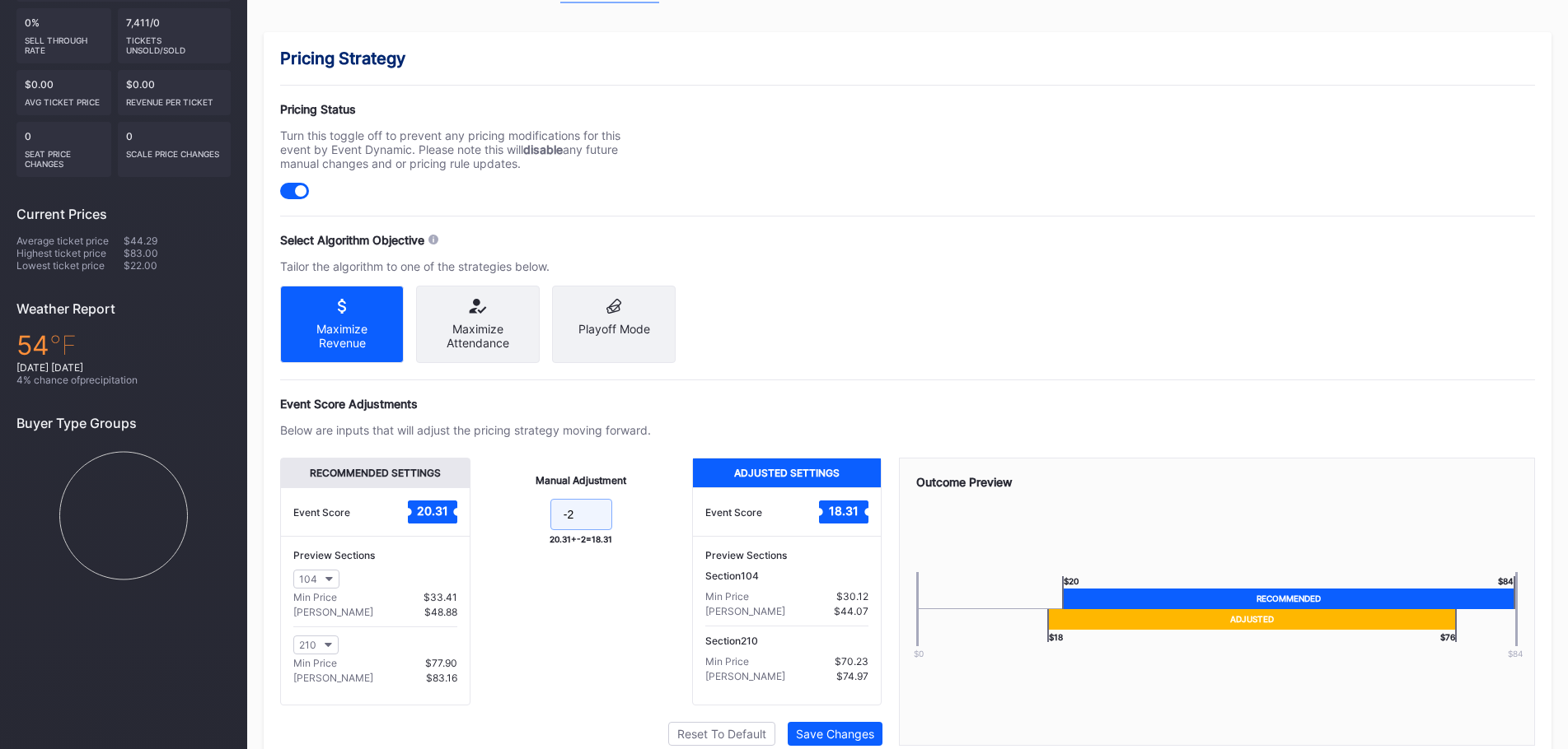
scroll to position [375, 0]
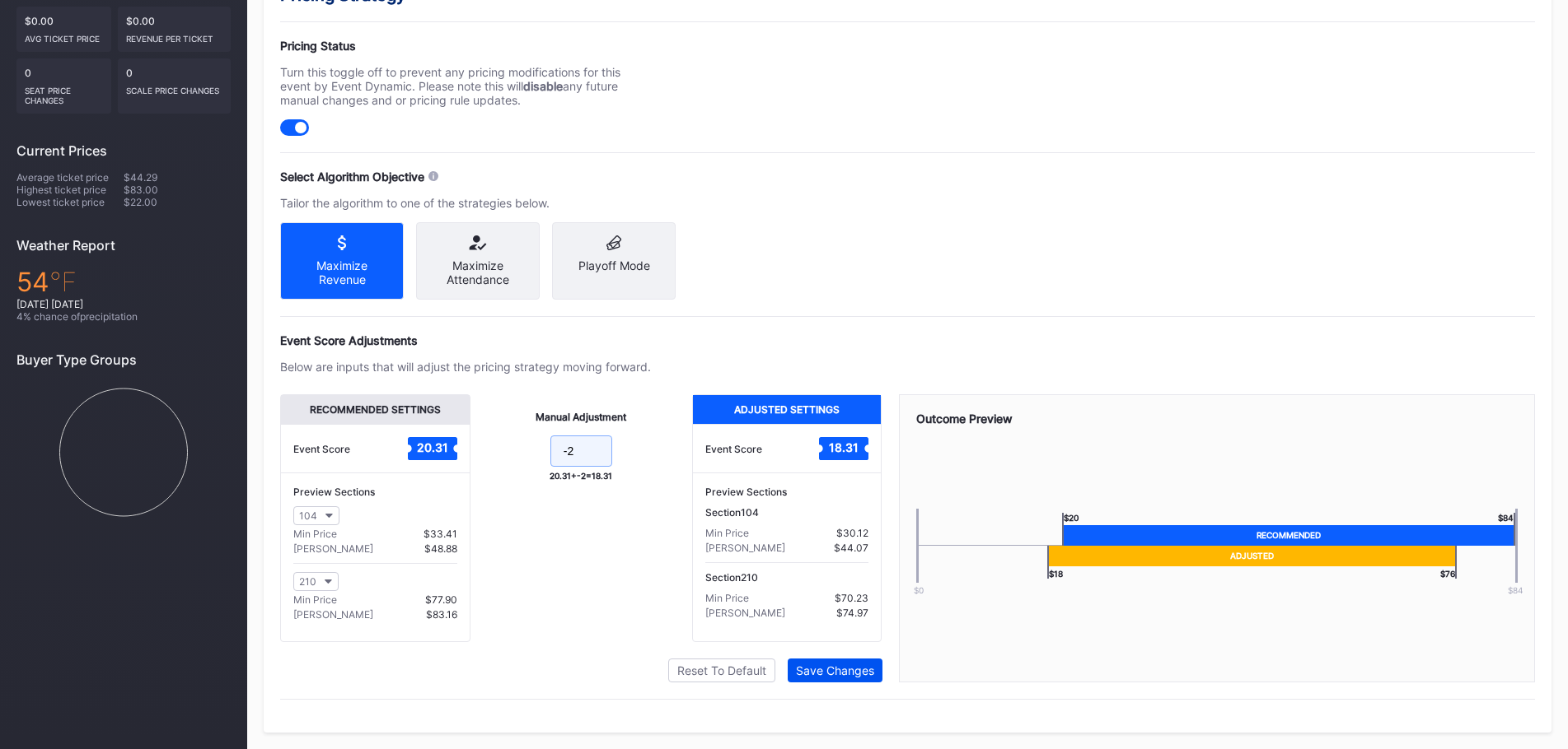
type input "-2"
click at [859, 663] on button "Save Changes" at bounding box center [834, 670] width 95 height 24
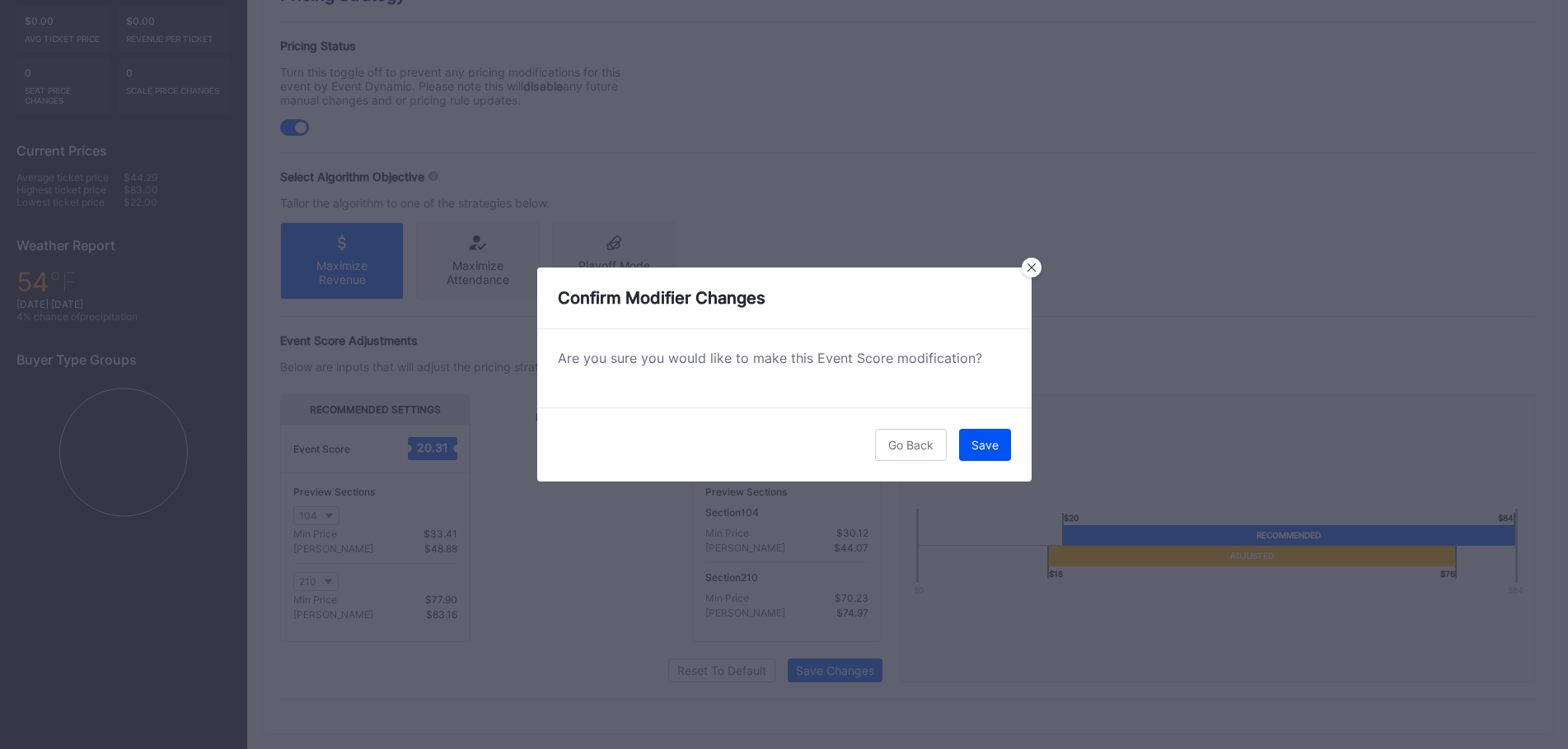
click at [985, 451] on div "Save" at bounding box center [984, 445] width 27 height 14
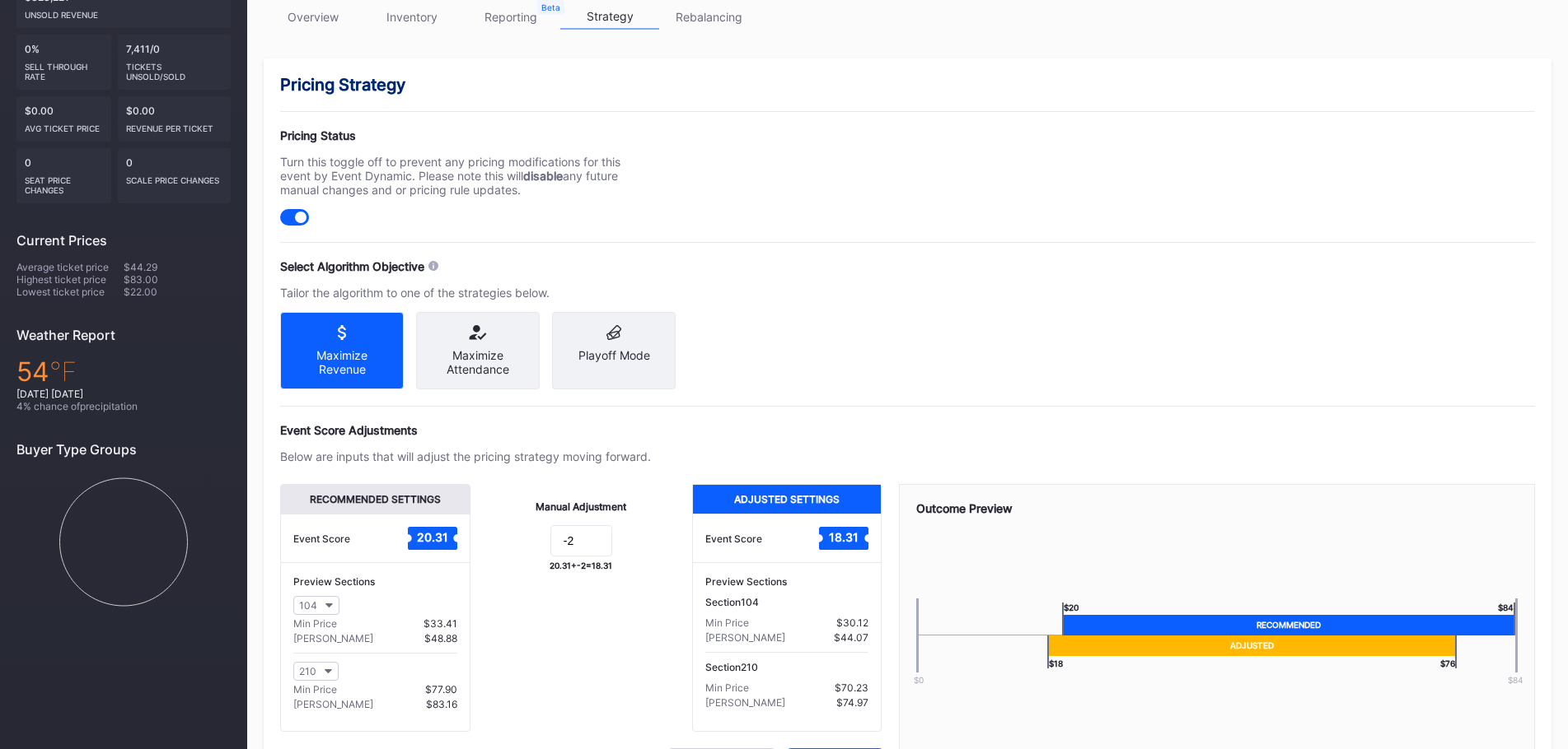
drag, startPoint x: 838, startPoint y: 328, endPoint x: 851, endPoint y: 335, distance: 14.8
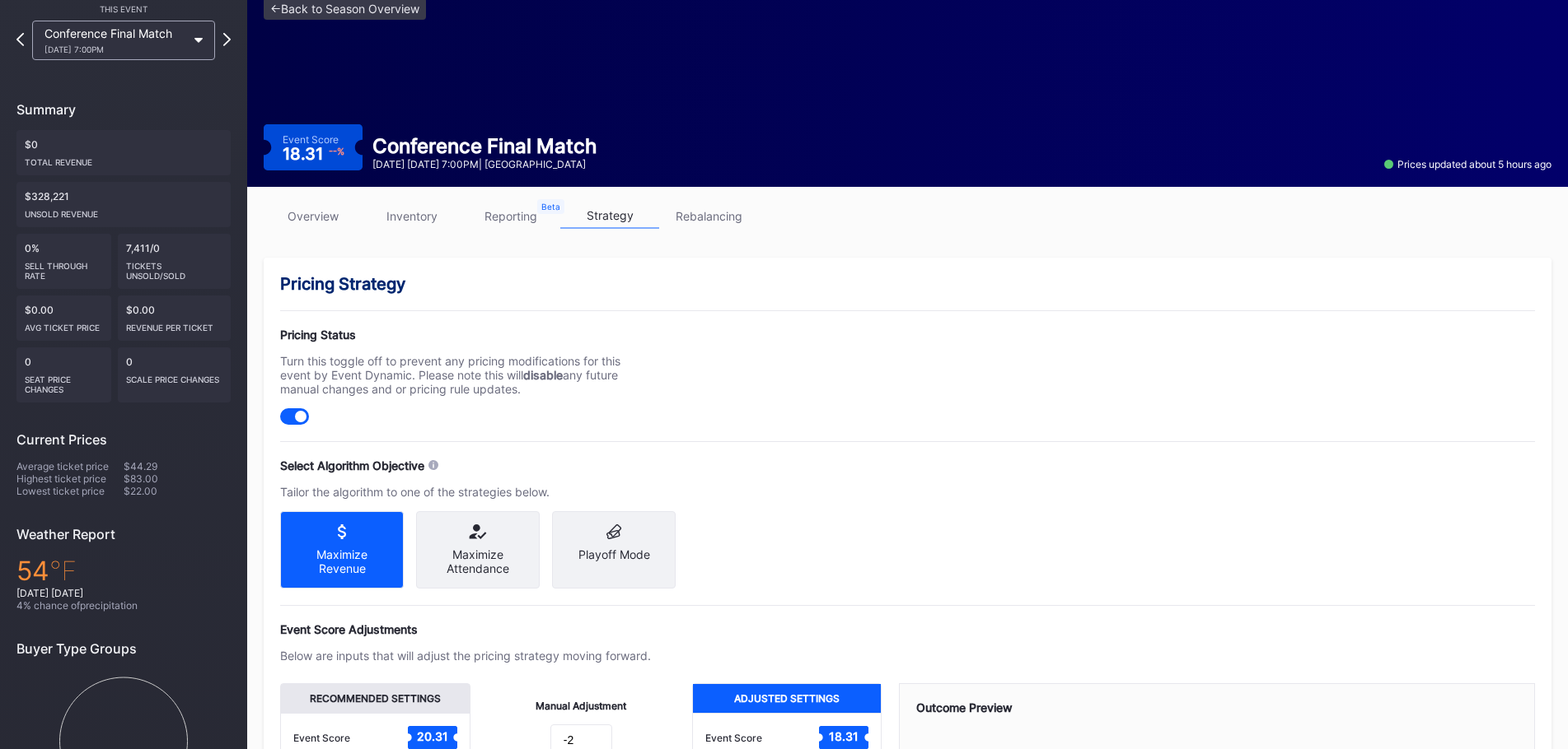
scroll to position [0, 0]
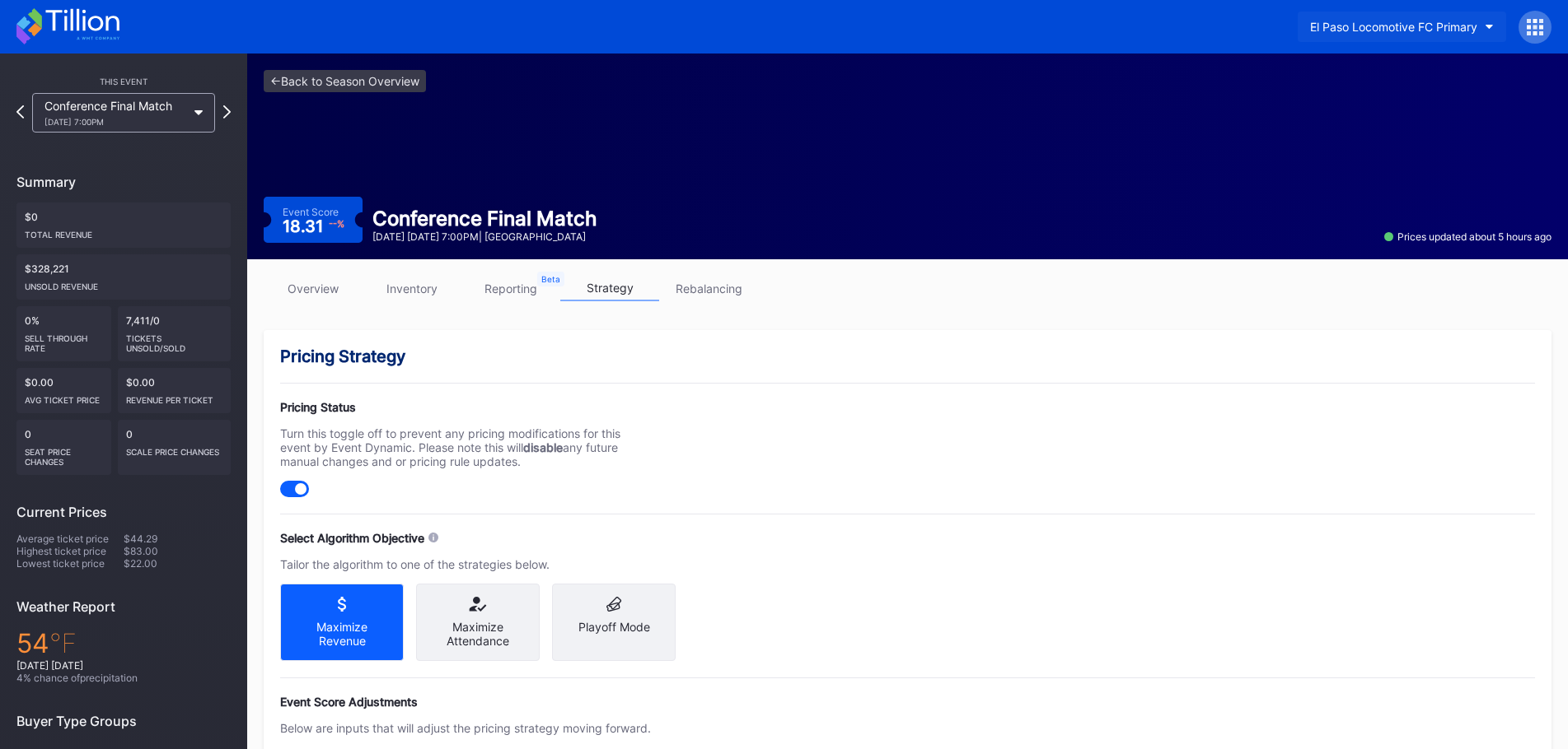
click at [1350, 28] on div "El Paso Locomotive FC Primary" at bounding box center [1394, 26] width 167 height 14
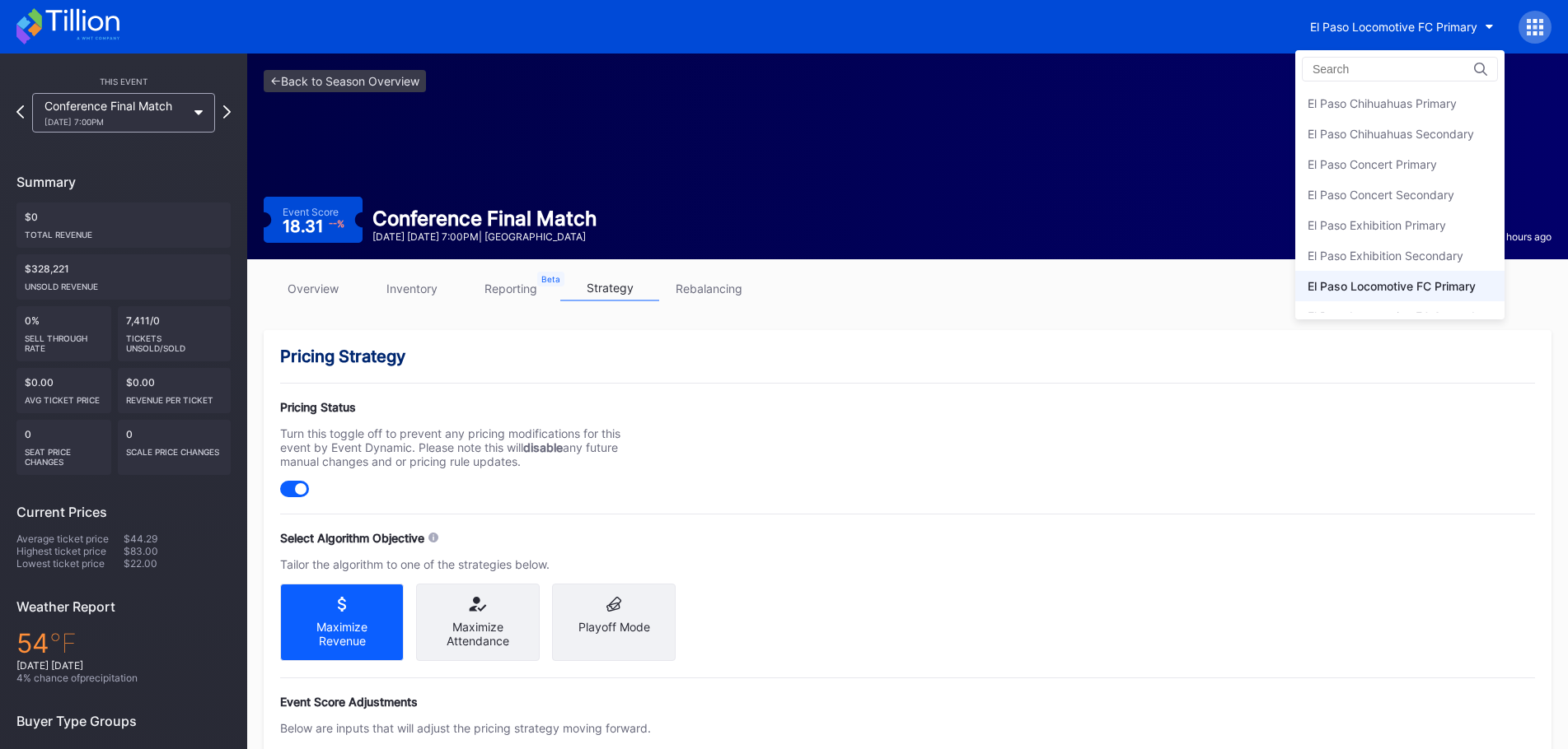
scroll to position [80, 0]
click at [1444, 266] on div "El Paso MMA Primary" at bounding box center [1399, 267] width 209 height 31
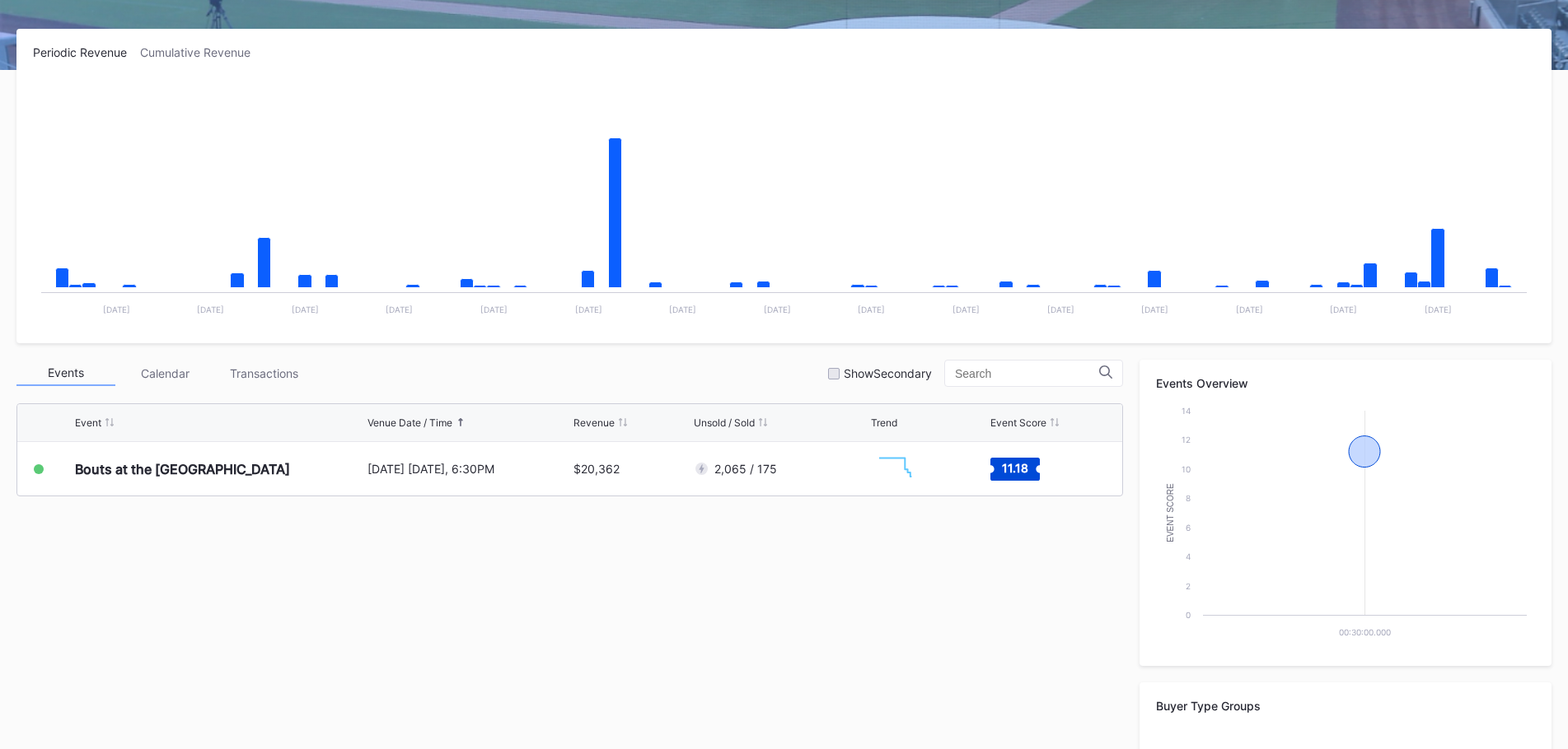
scroll to position [247, 0]
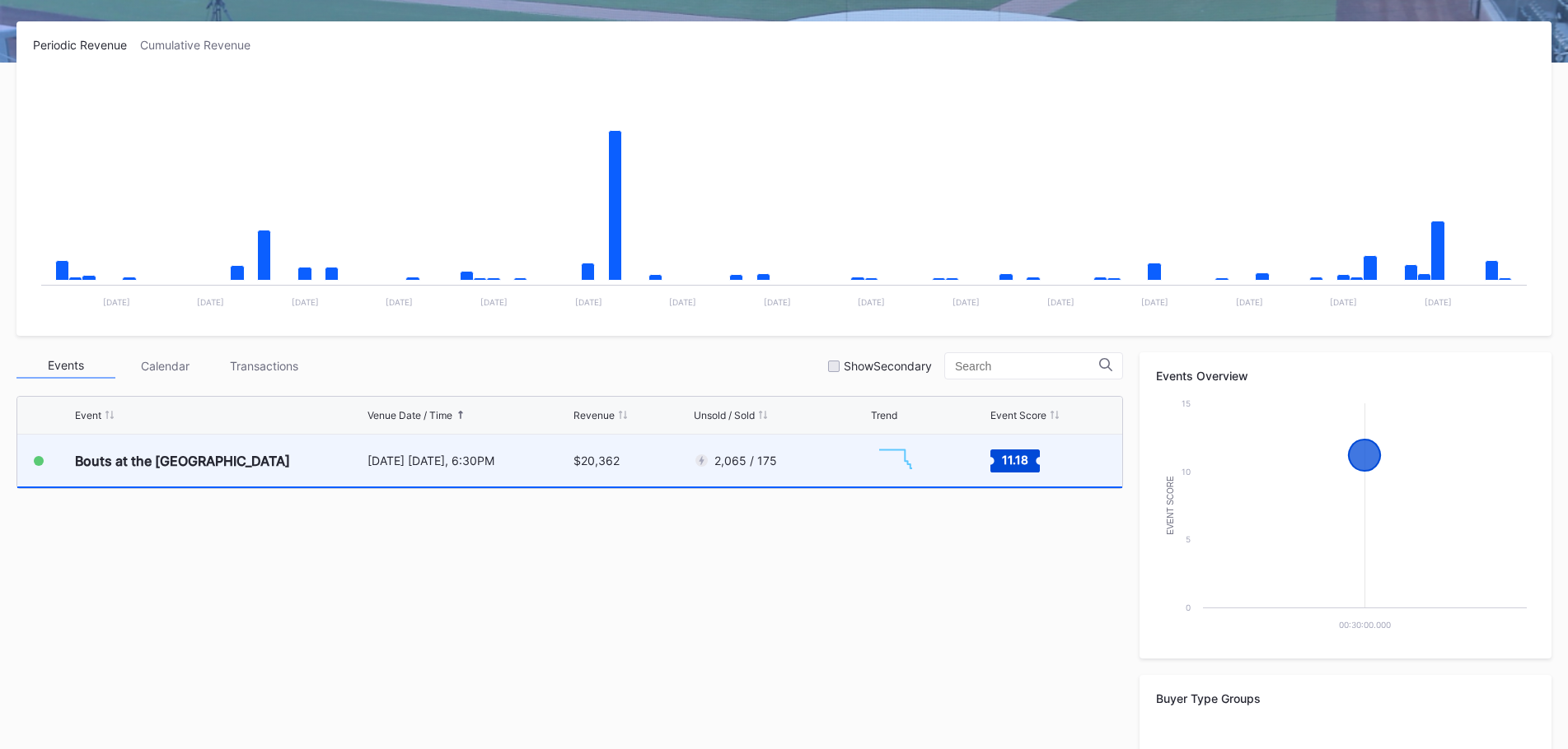
click at [877, 461] on rect "Chart title" at bounding box center [896, 461] width 50 height 41
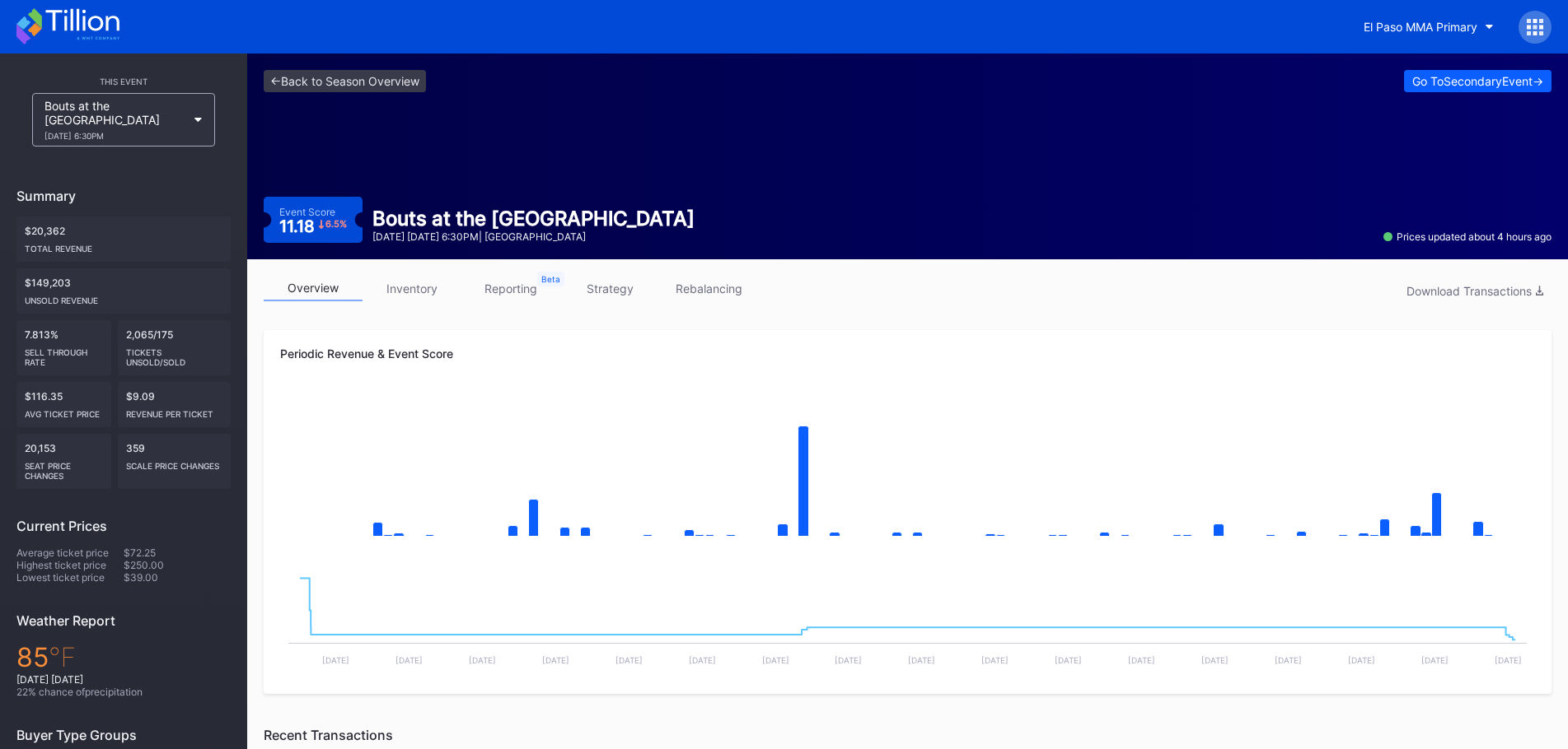
click at [624, 301] on link "strategy" at bounding box center [610, 289] width 99 height 26
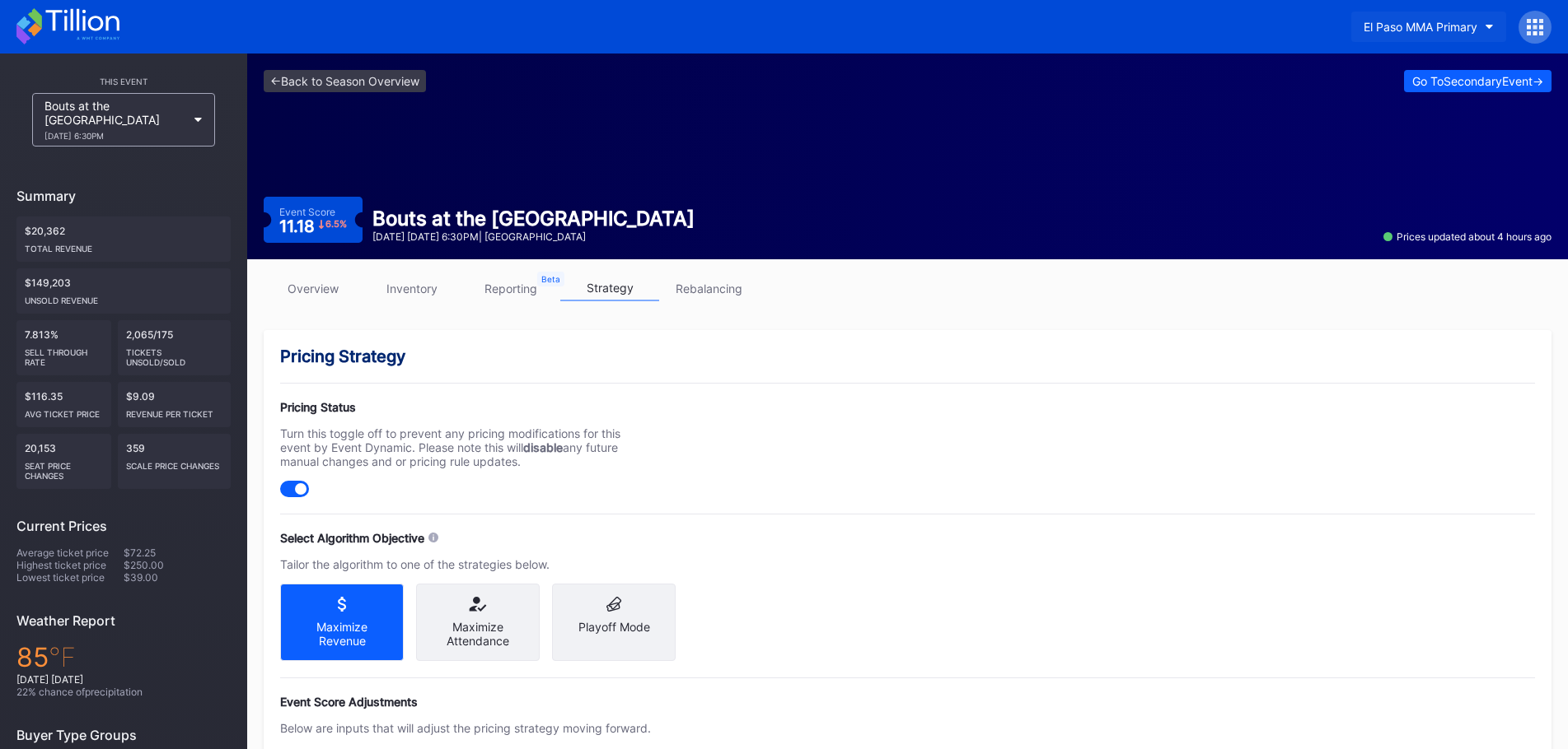
click at [1410, 26] on div "El Paso MMA Primary" at bounding box center [1420, 26] width 113 height 14
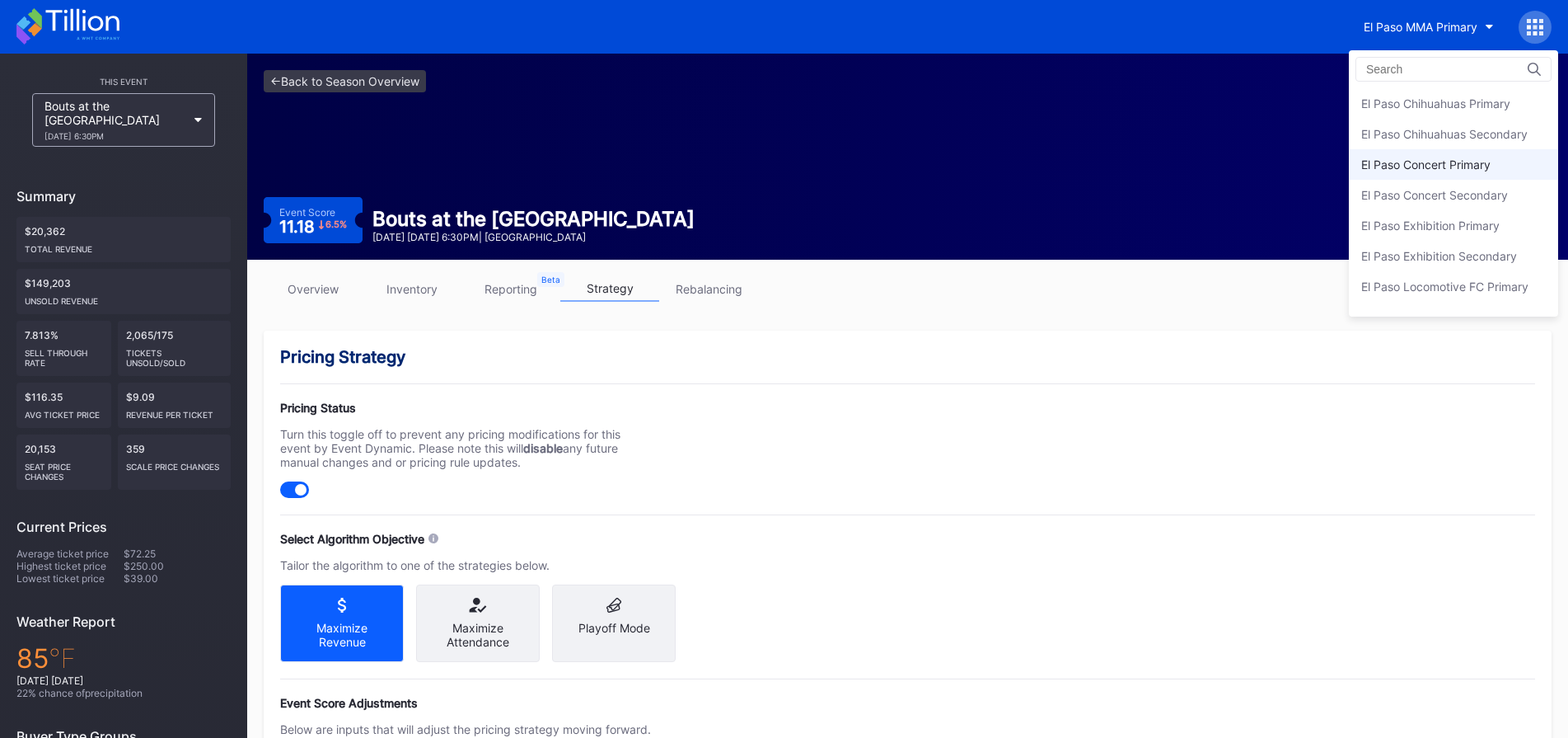
click at [1413, 172] on div "El Paso Concert Primary" at bounding box center [1453, 164] width 209 height 31
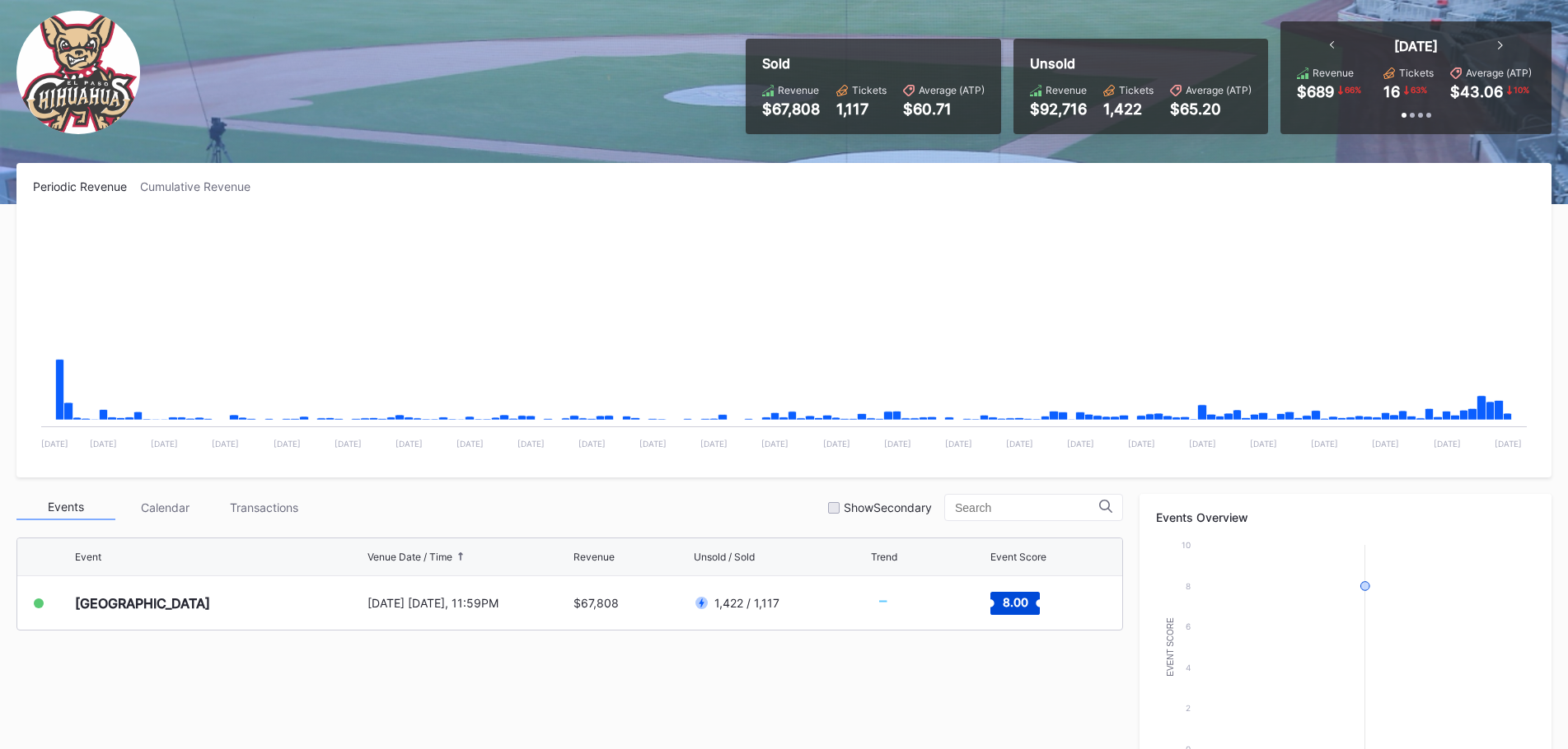
scroll to position [247, 0]
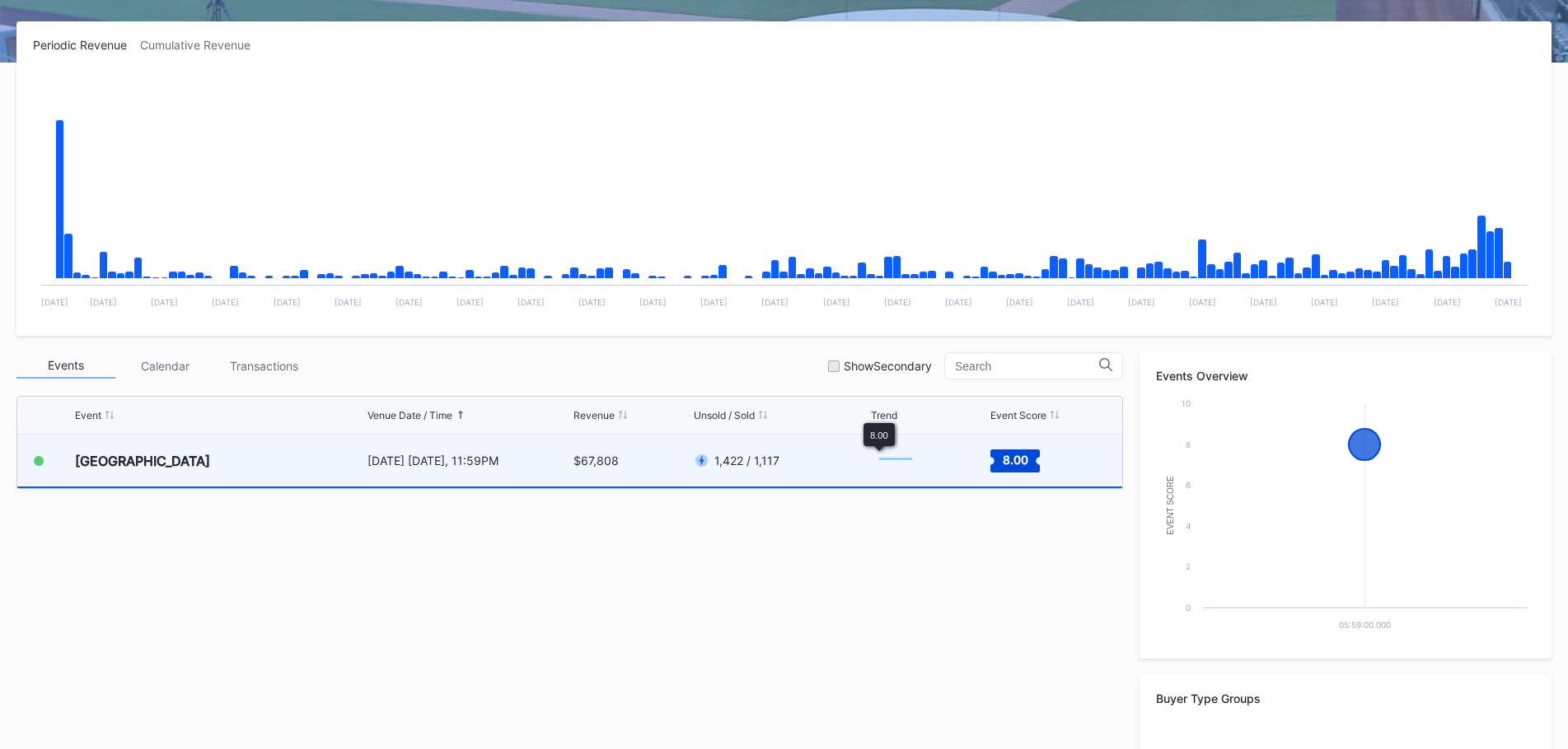
click at [871, 460] on rect "Chart title" at bounding box center [896, 461] width 50 height 41
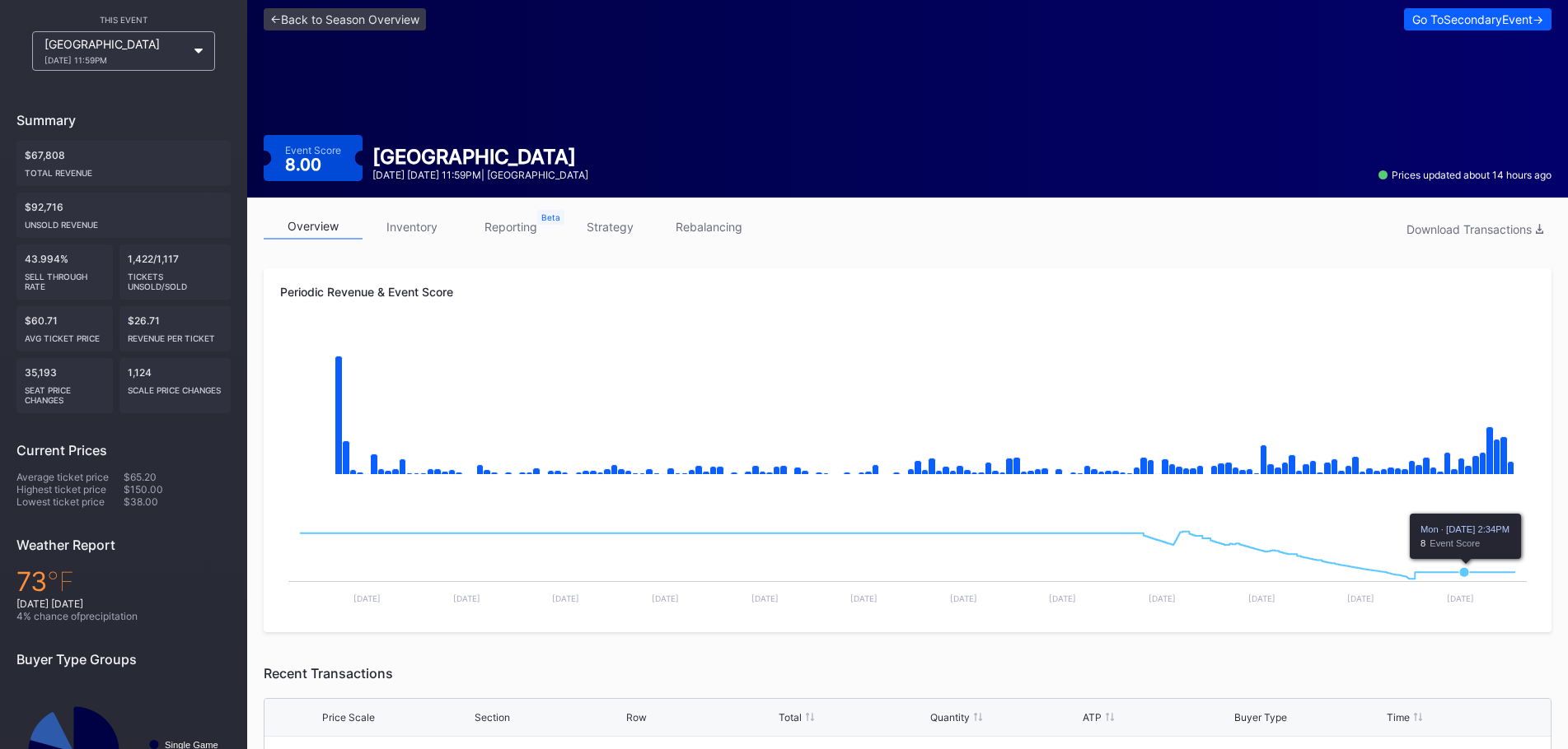
scroll to position [165, 0]
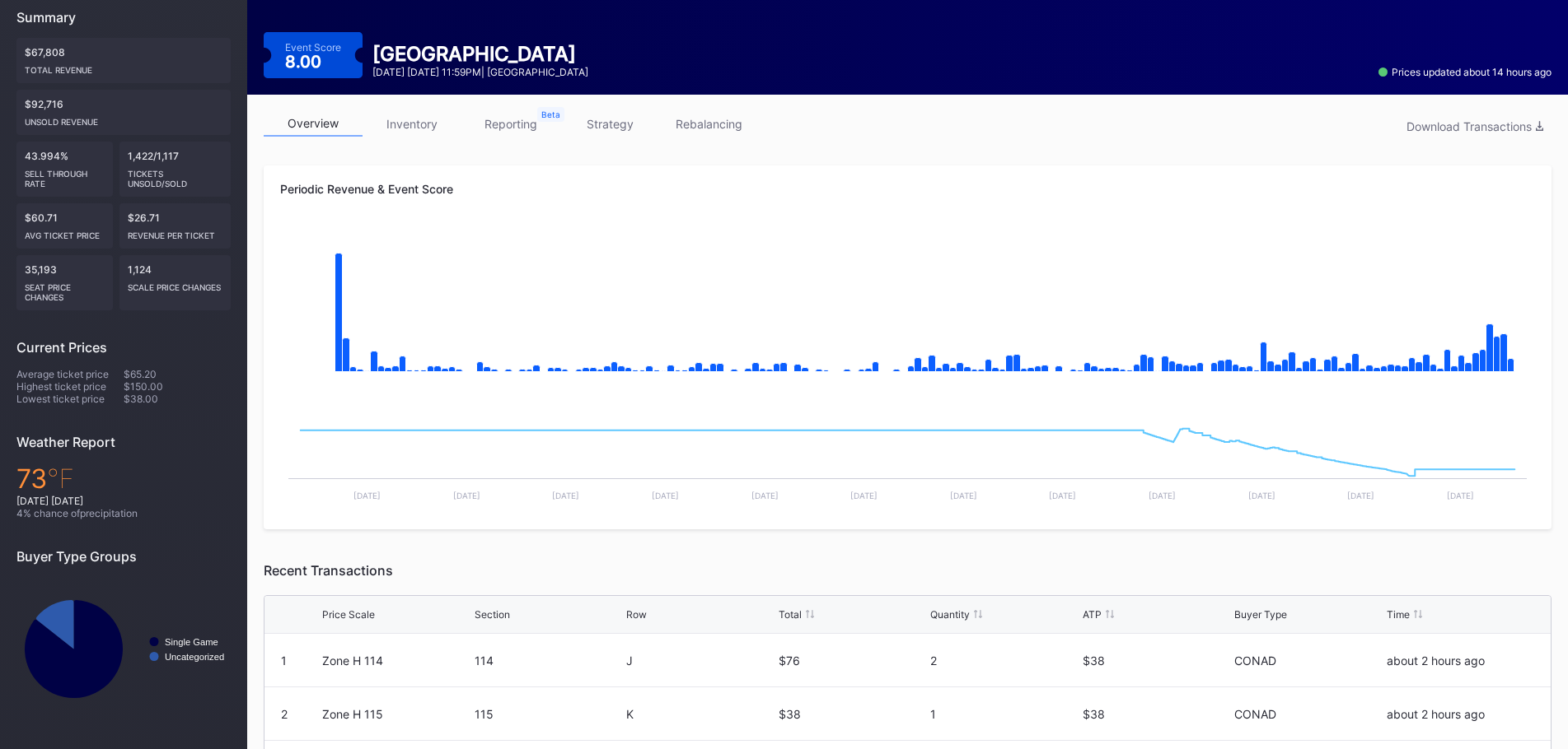
click at [620, 140] on div "overview inventory reporting strategy rebalancing Download Transactions" at bounding box center [907, 127] width 1288 height 34
click at [619, 129] on link "strategy" at bounding box center [610, 123] width 99 height 26
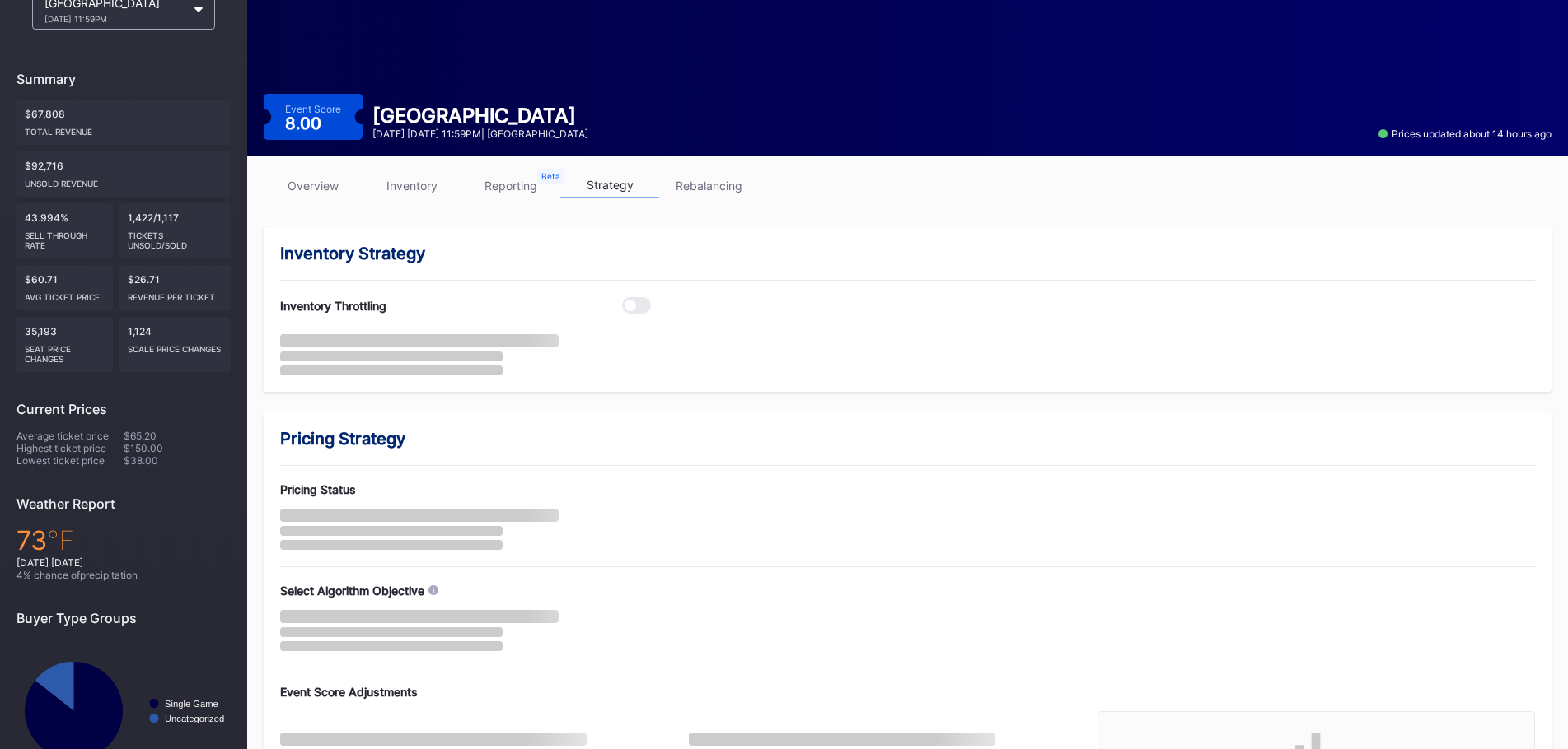
scroll to position [216, 0]
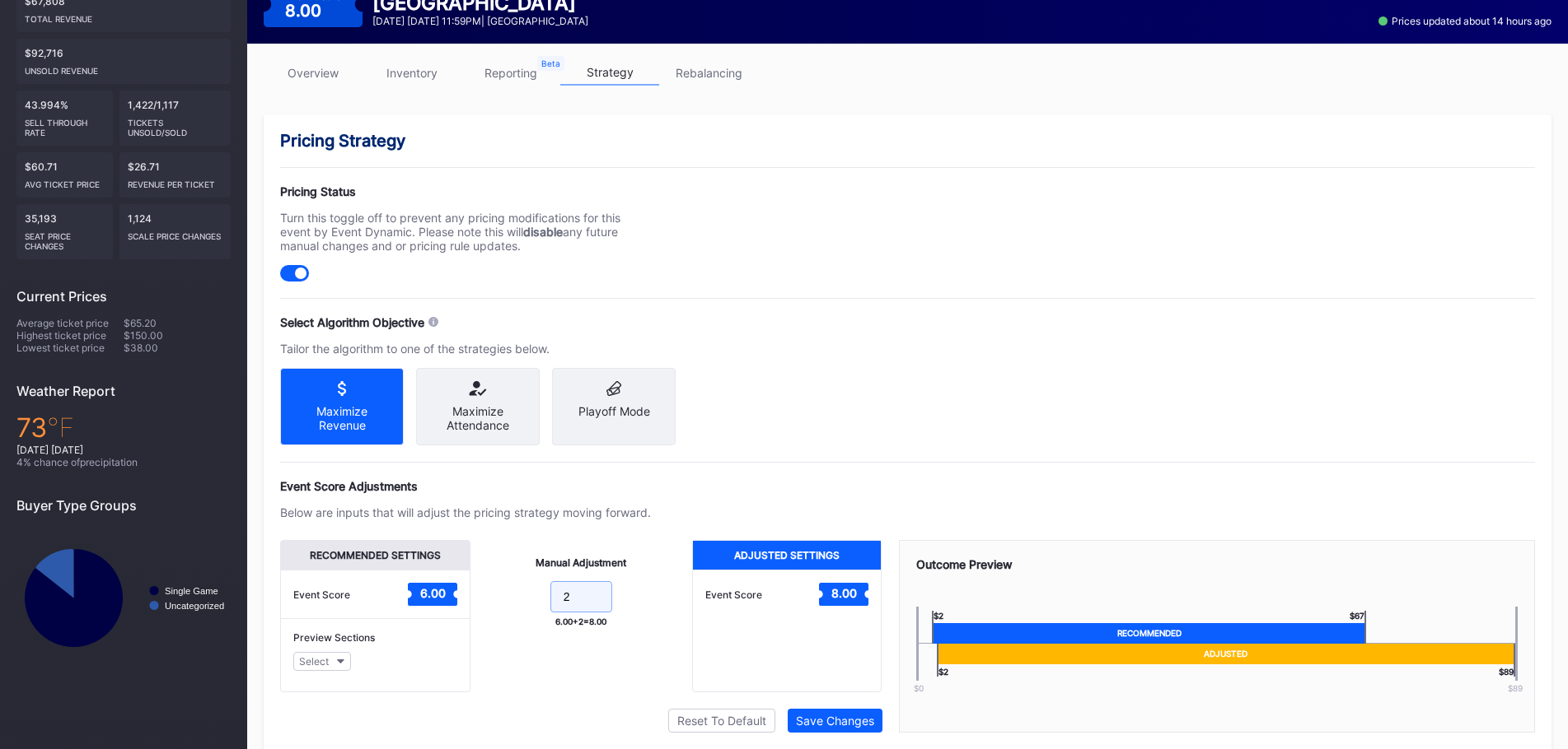
click at [591, 613] on input "2" at bounding box center [581, 597] width 62 height 31
click at [590, 613] on input "2" at bounding box center [581, 597] width 62 height 31
type input "4"
drag, startPoint x: 739, startPoint y: 476, endPoint x: 746, endPoint y: 502, distance: 26.9
click at [739, 476] on div "Pricing Strategy Pricing Status Turn this toggle off to prevent any pricing mod…" at bounding box center [907, 448] width 1288 height 669
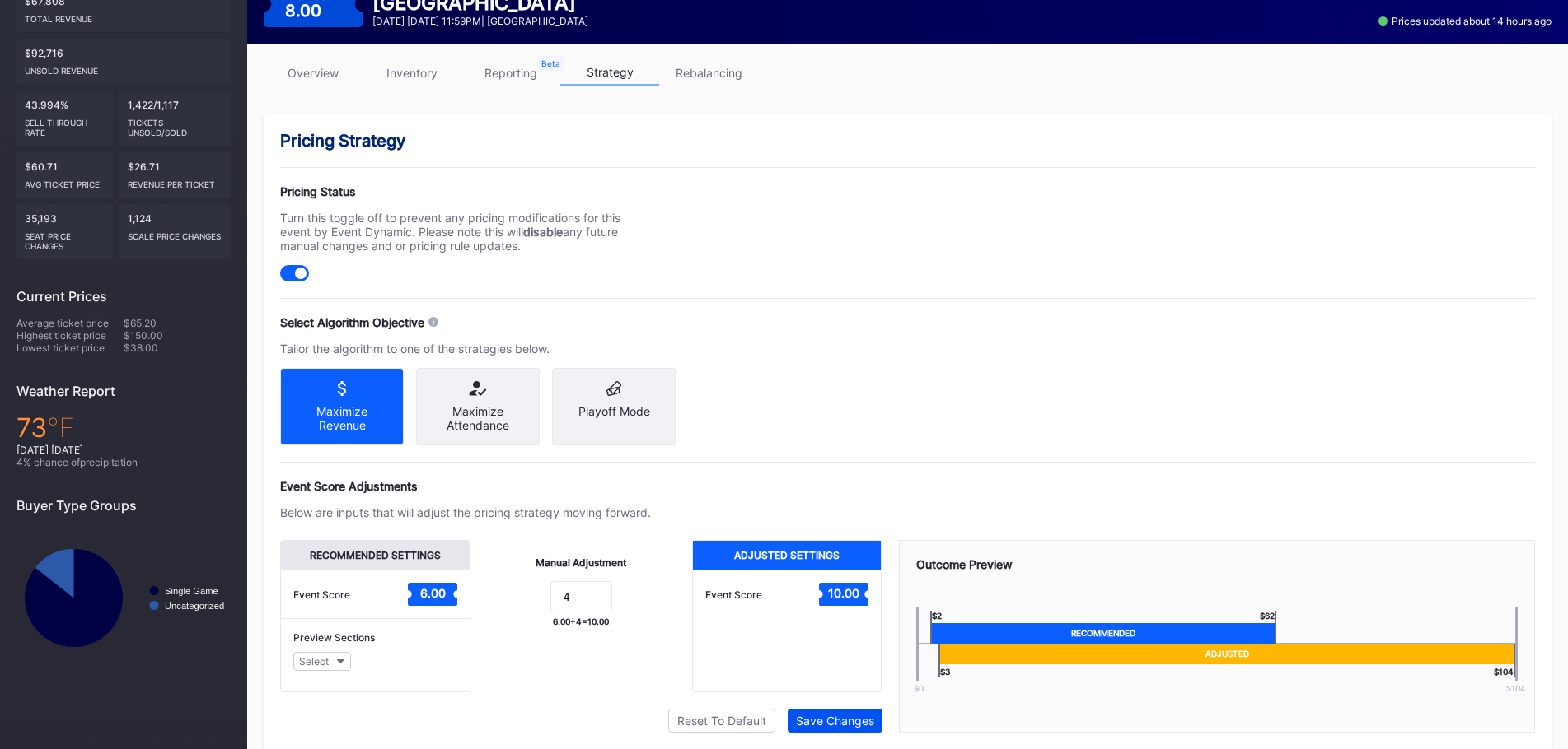
click at [809, 728] on div "Save Changes" at bounding box center [834, 721] width 79 height 14
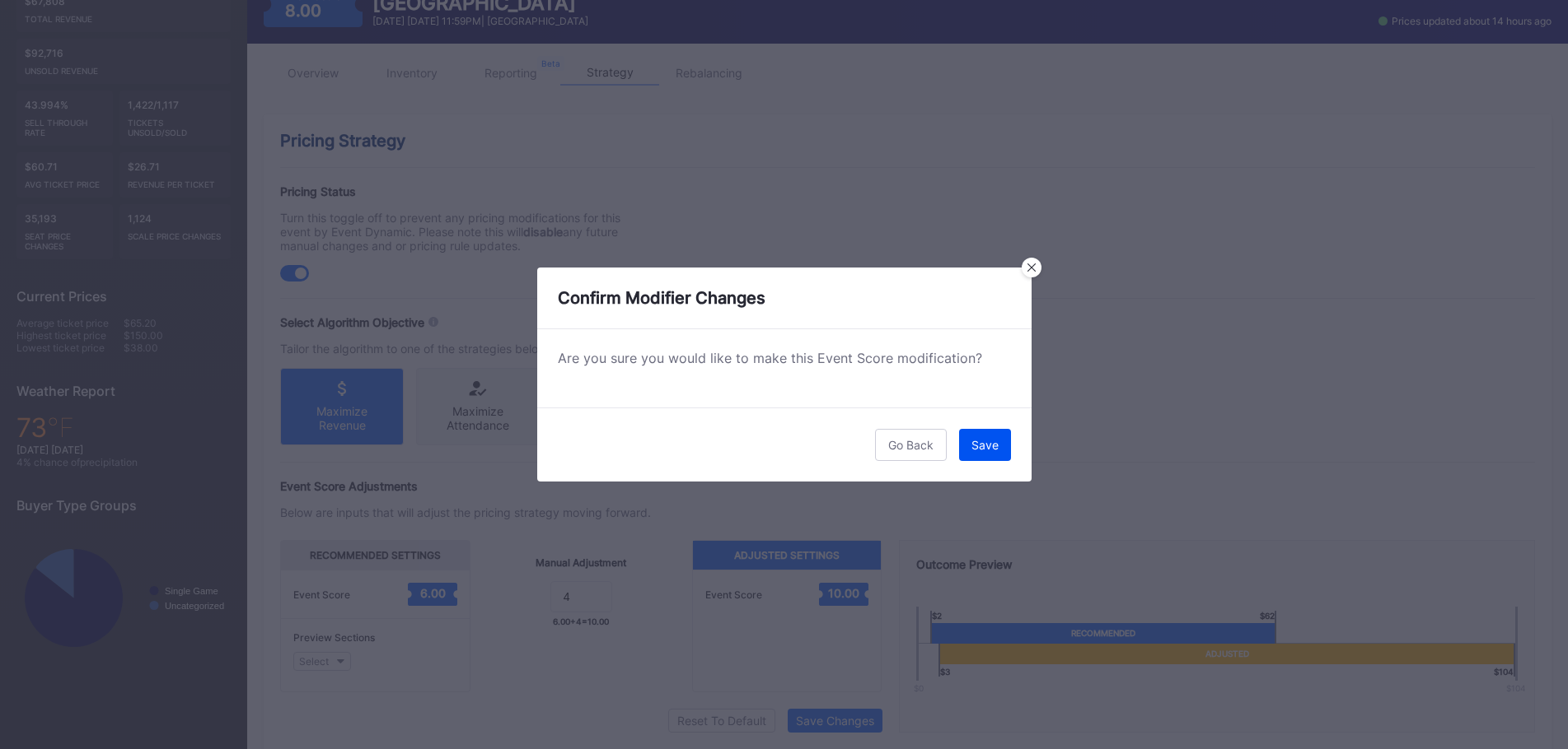
click at [997, 460] on button "Save" at bounding box center [984, 445] width 52 height 32
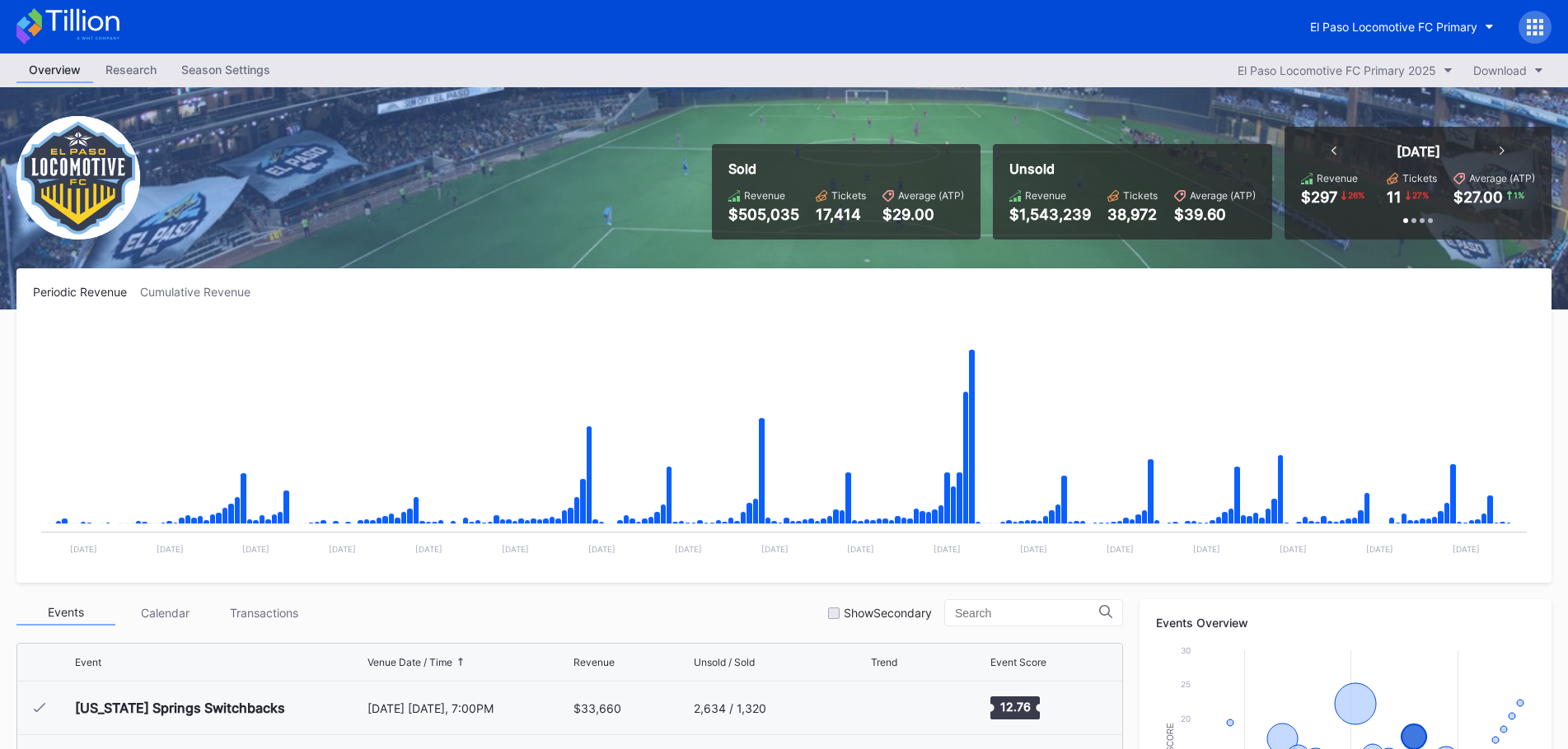
scroll to position [638, 0]
